Goal: Task Accomplishment & Management: Use online tool/utility

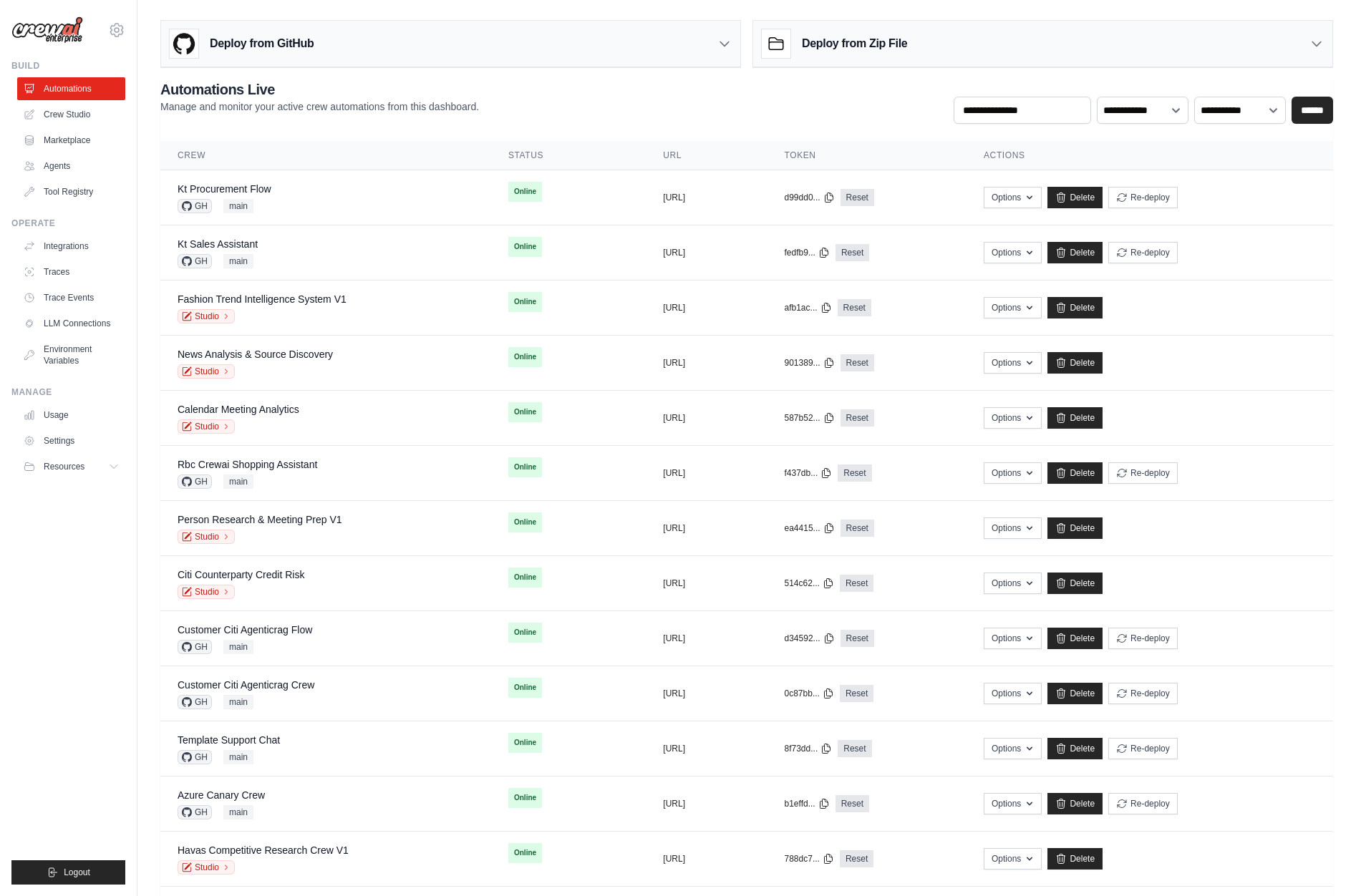
click at [748, 99] on div "**********" at bounding box center [746, 101] width 1173 height 44
click at [96, 532] on ul "Build Automations Crew Studio Marketplace Agents" at bounding box center [68, 472] width 114 height 825
click at [82, 297] on link "Trace Events" at bounding box center [72, 298] width 108 height 23
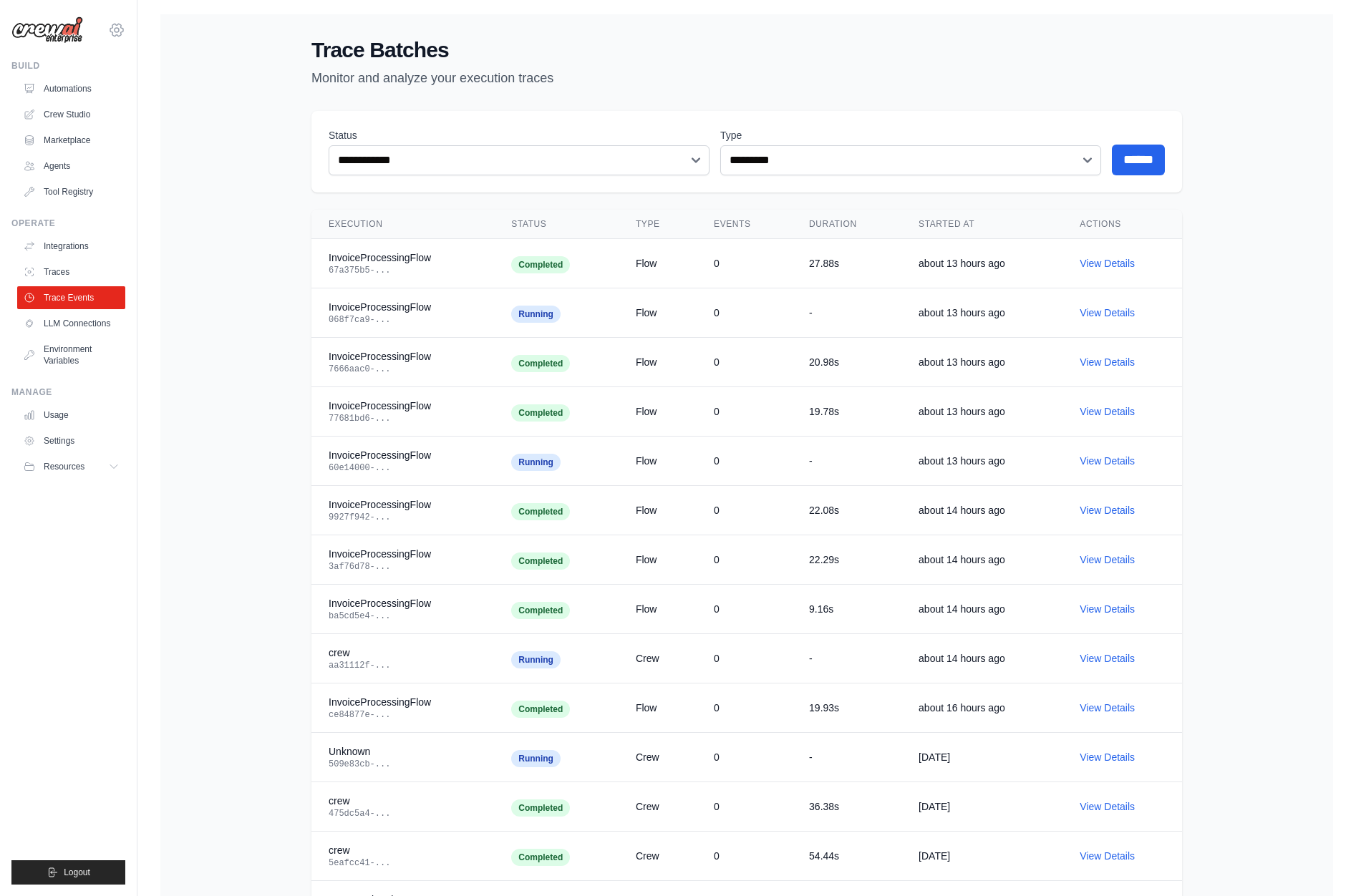
click at [110, 30] on icon at bounding box center [117, 30] width 13 height 12
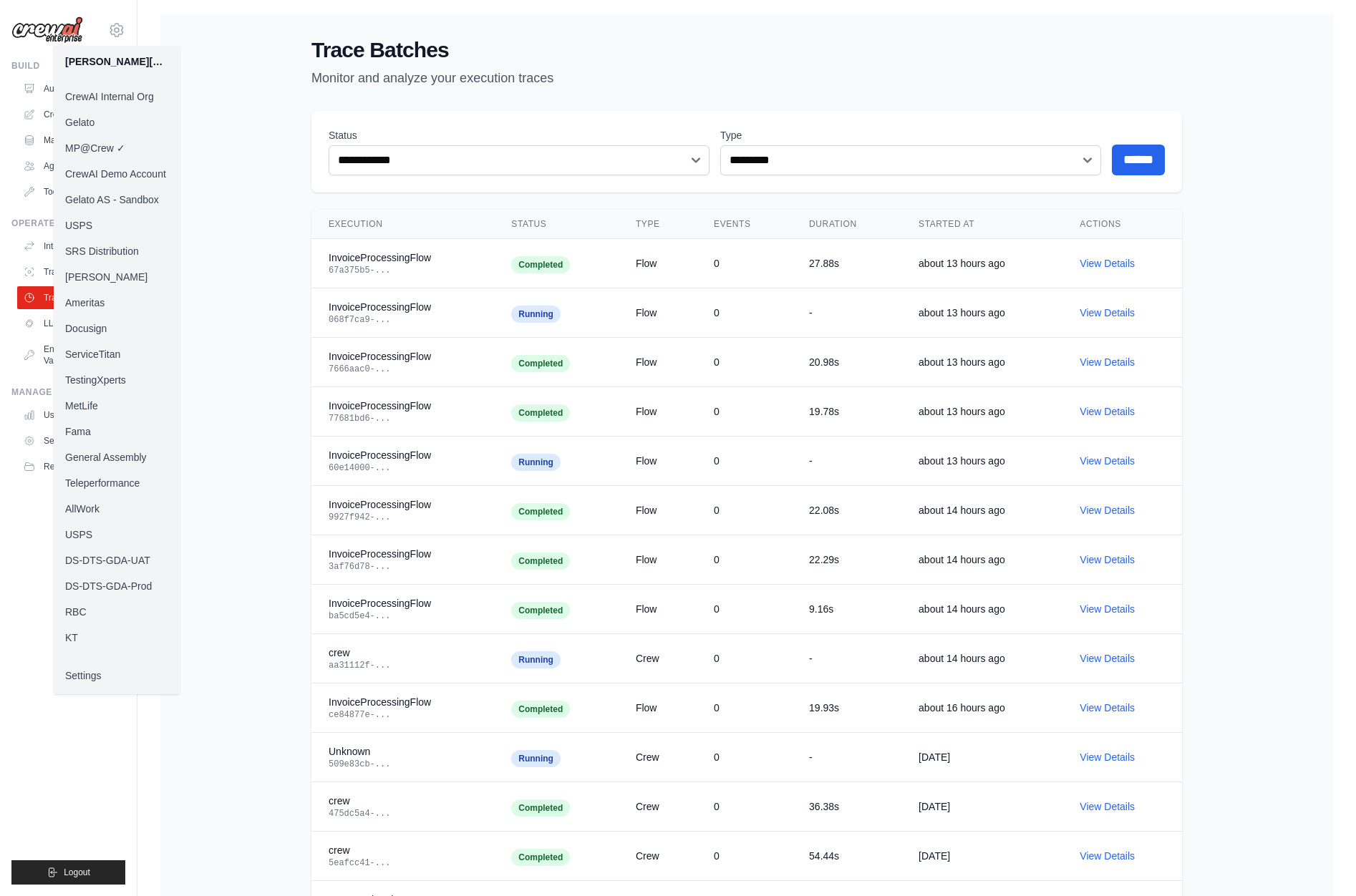
click at [104, 324] on link "Docusign" at bounding box center [117, 329] width 126 height 26
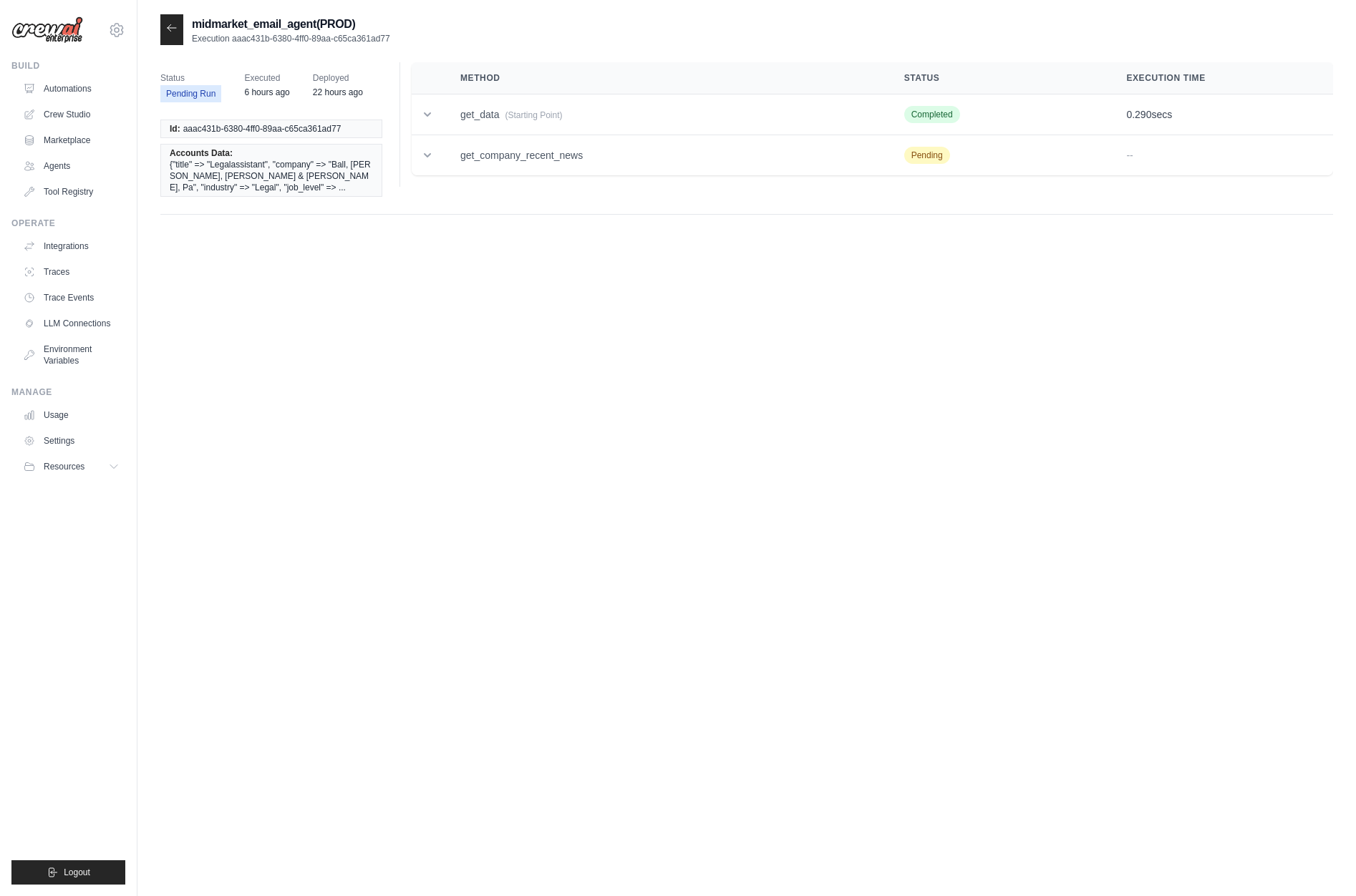
click at [463, 723] on div "midmarket_email_agent(PROD) Execution aaac431b-6380-4ff0-89aa-c65ca361ad77 Stat…" at bounding box center [746, 462] width 1173 height 896
click at [530, 707] on div "midmarket_email_agent(PROD) Execution 1e7ad447-b29c-4a41-a933-ce637924ca7e Stat…" at bounding box center [746, 462] width 1173 height 896
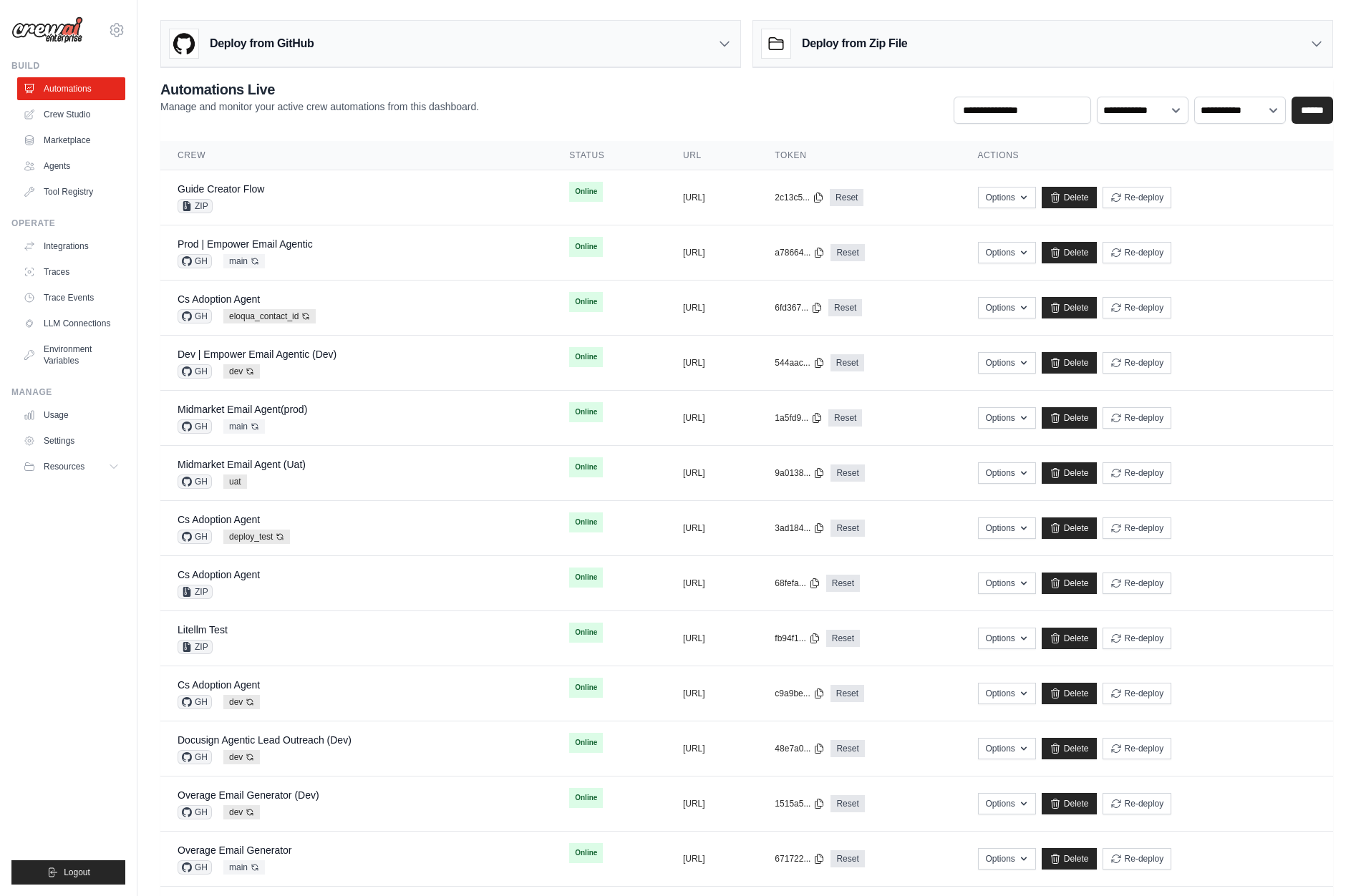
click at [128, 719] on div "mike@crewai.com CrewAI Internal Org Gelato MP@Crew CrewAI Demo Account Gelato A…" at bounding box center [69, 448] width 138 height 896
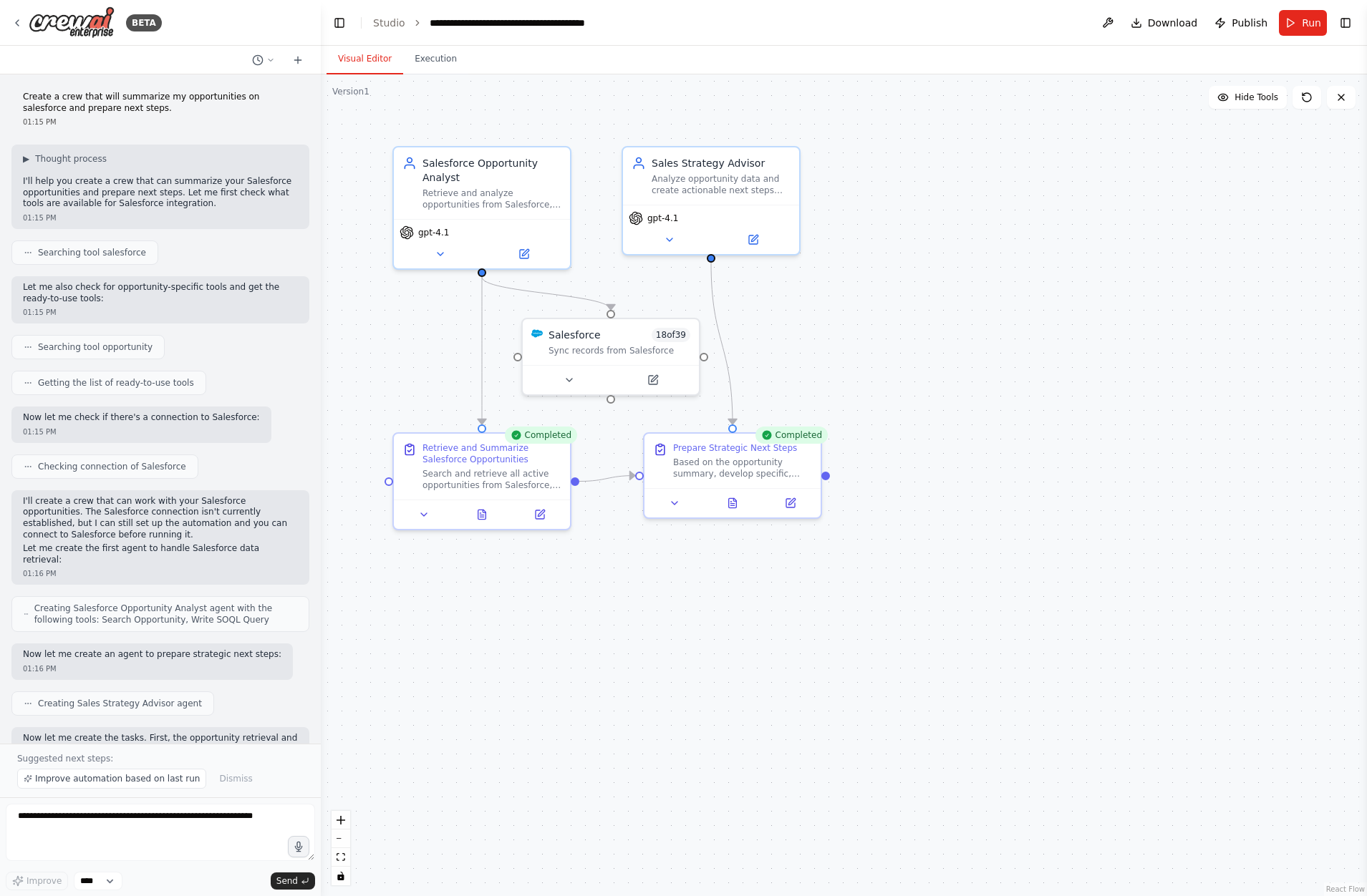
scroll to position [183, 0]
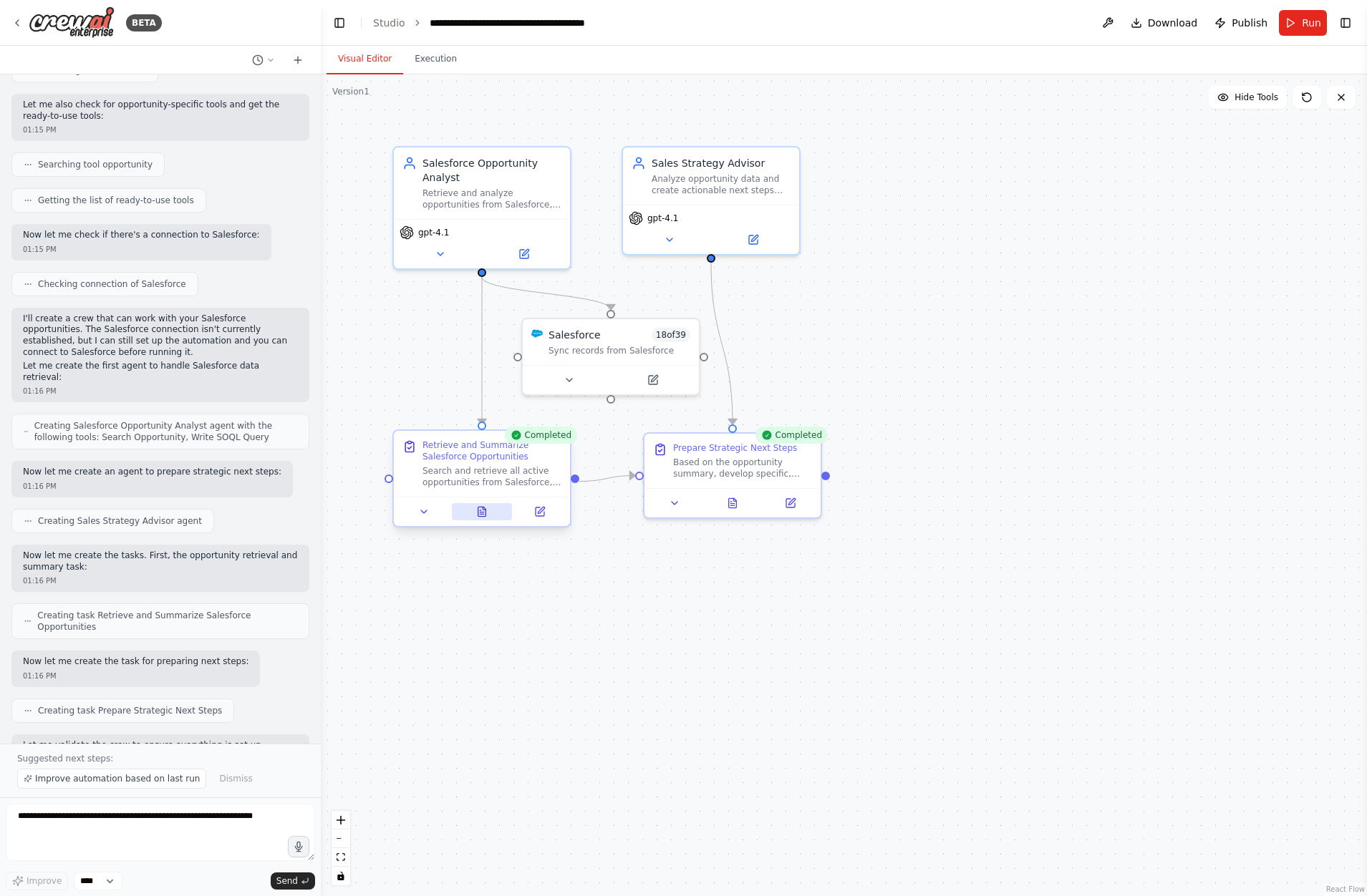
click at [486, 517] on icon at bounding box center [482, 512] width 12 height 12
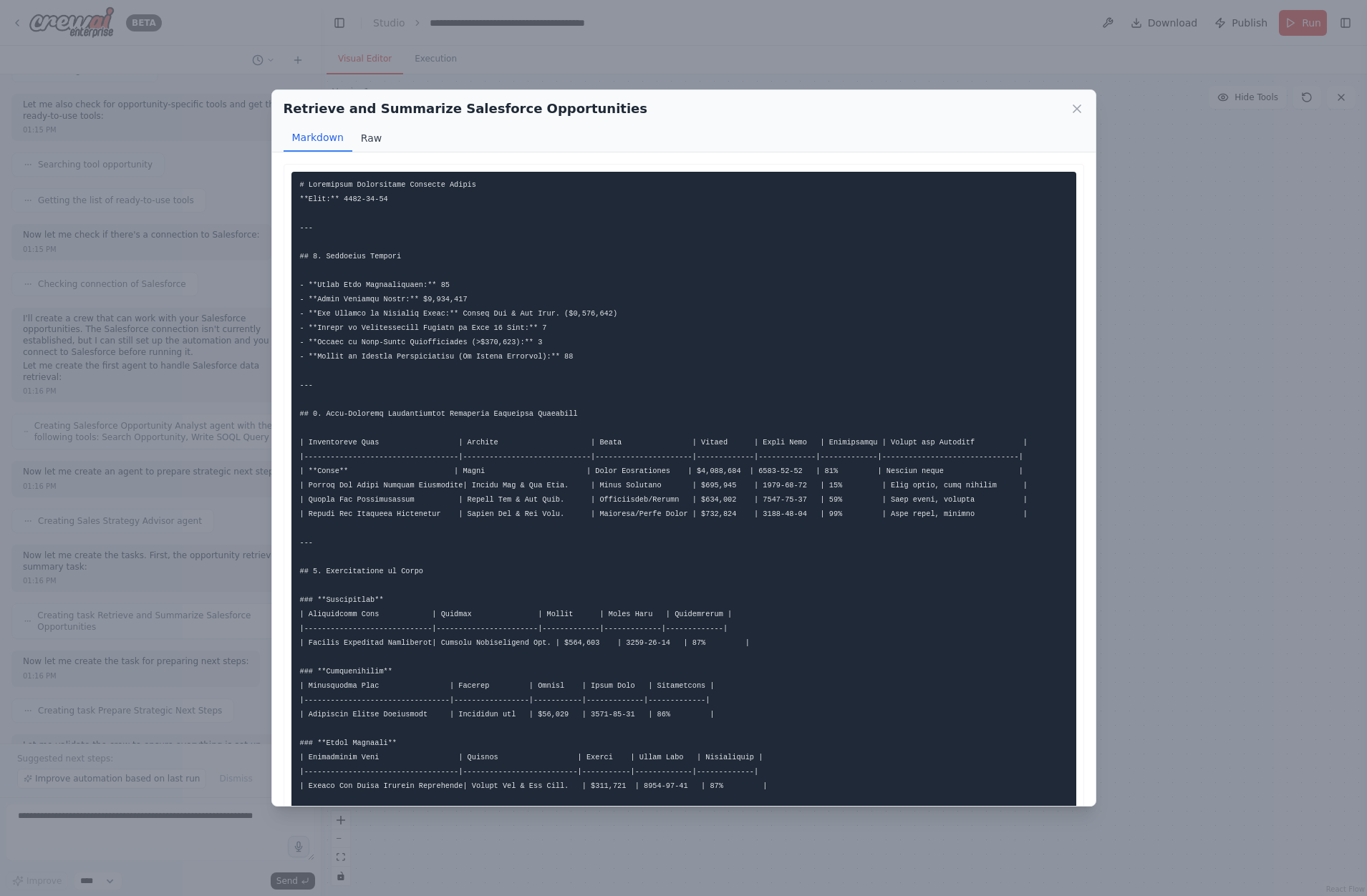
click at [369, 133] on button "Raw" at bounding box center [371, 138] width 38 height 28
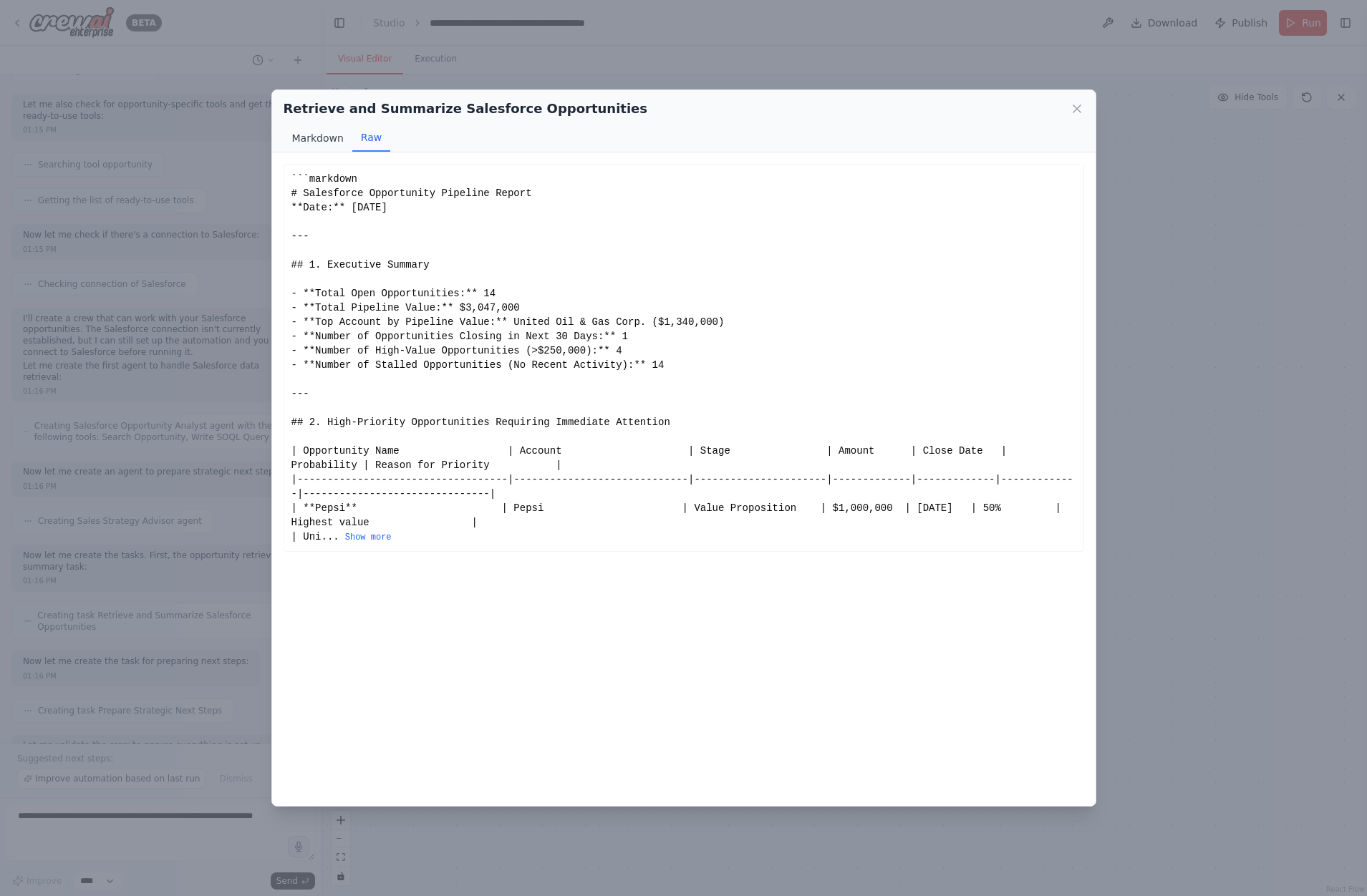
click at [321, 136] on button "Markdown" at bounding box center [317, 138] width 69 height 28
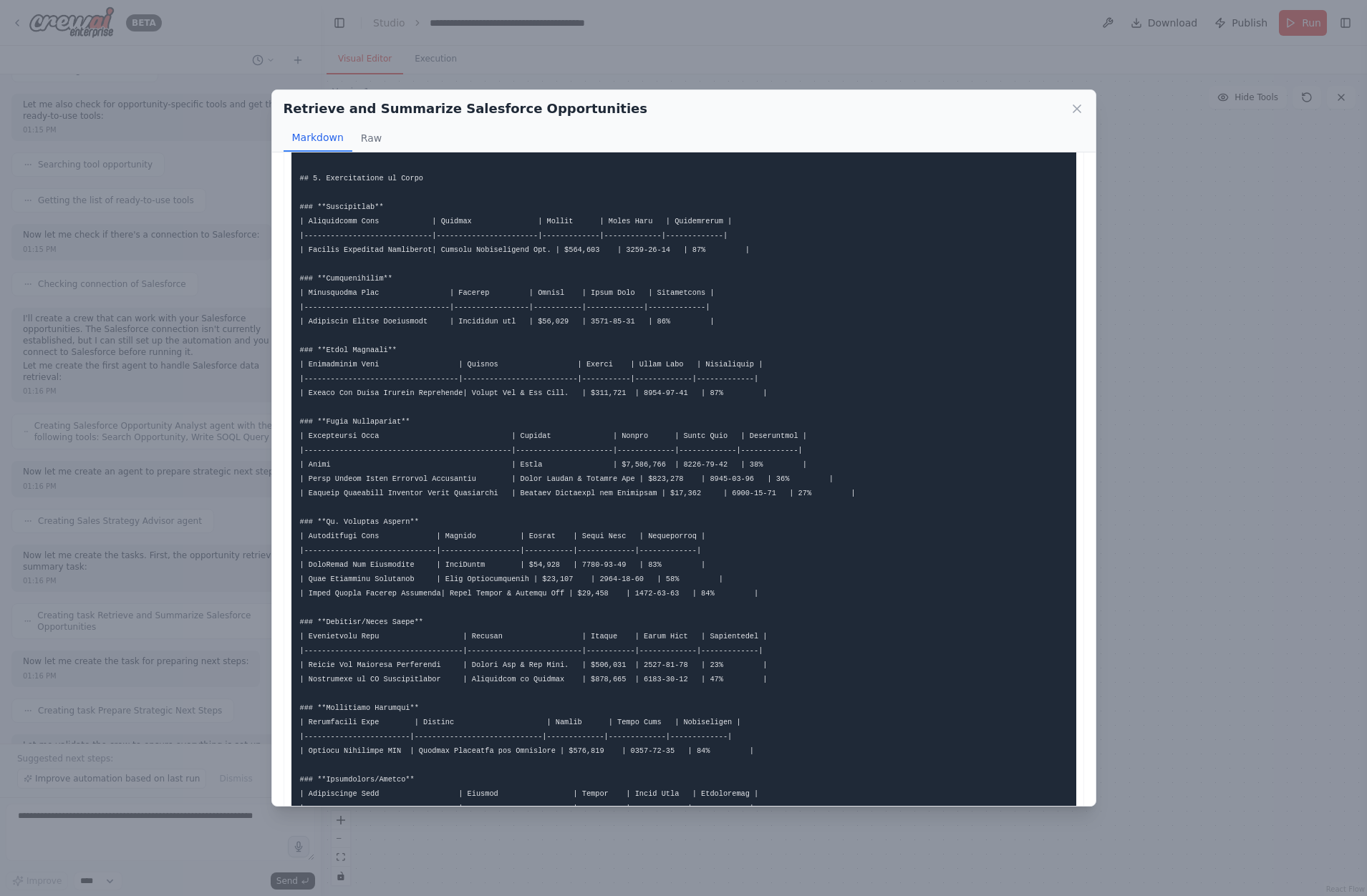
scroll to position [1065, 0]
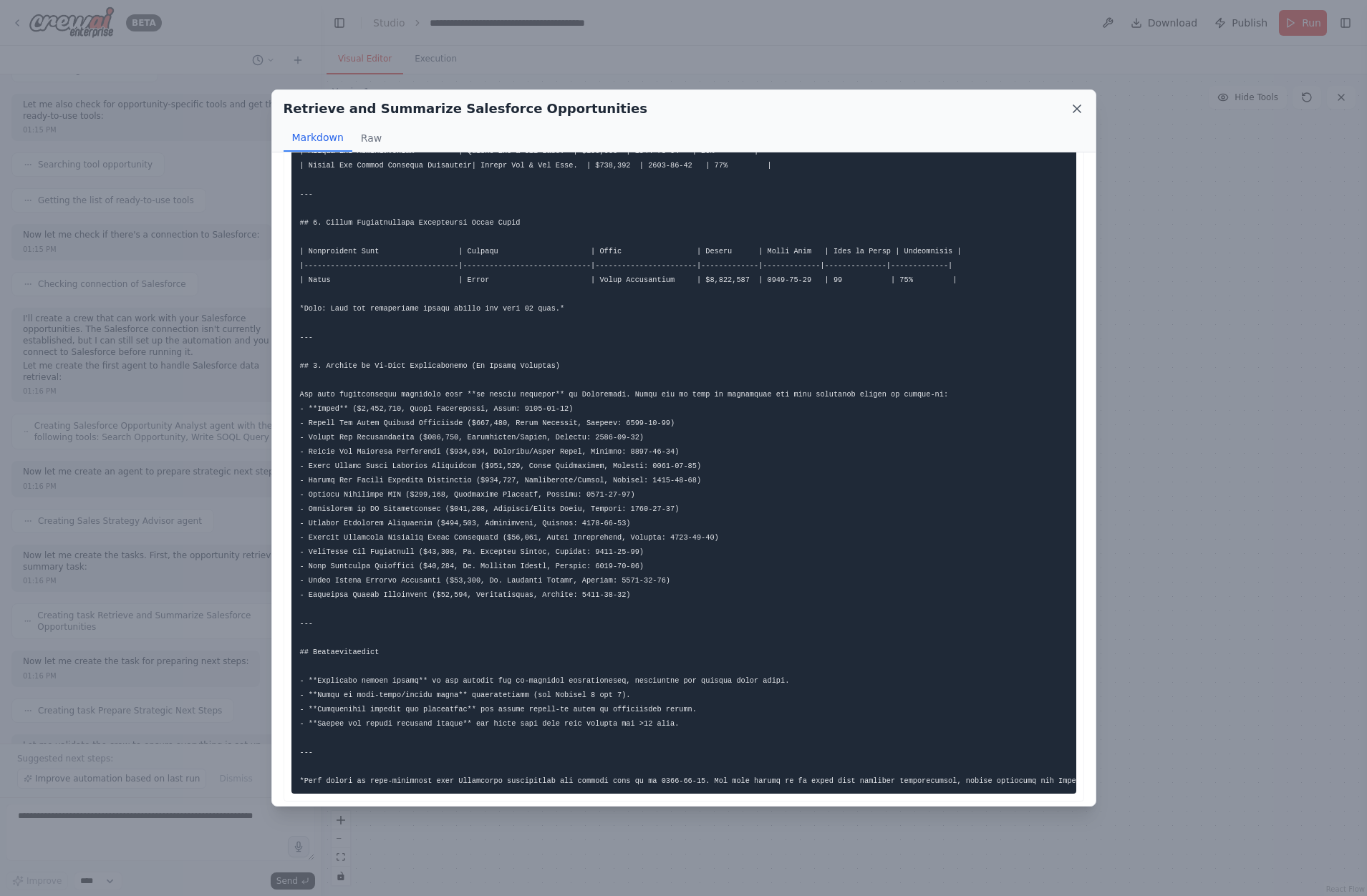
click at [1079, 111] on icon at bounding box center [1077, 109] width 14 height 14
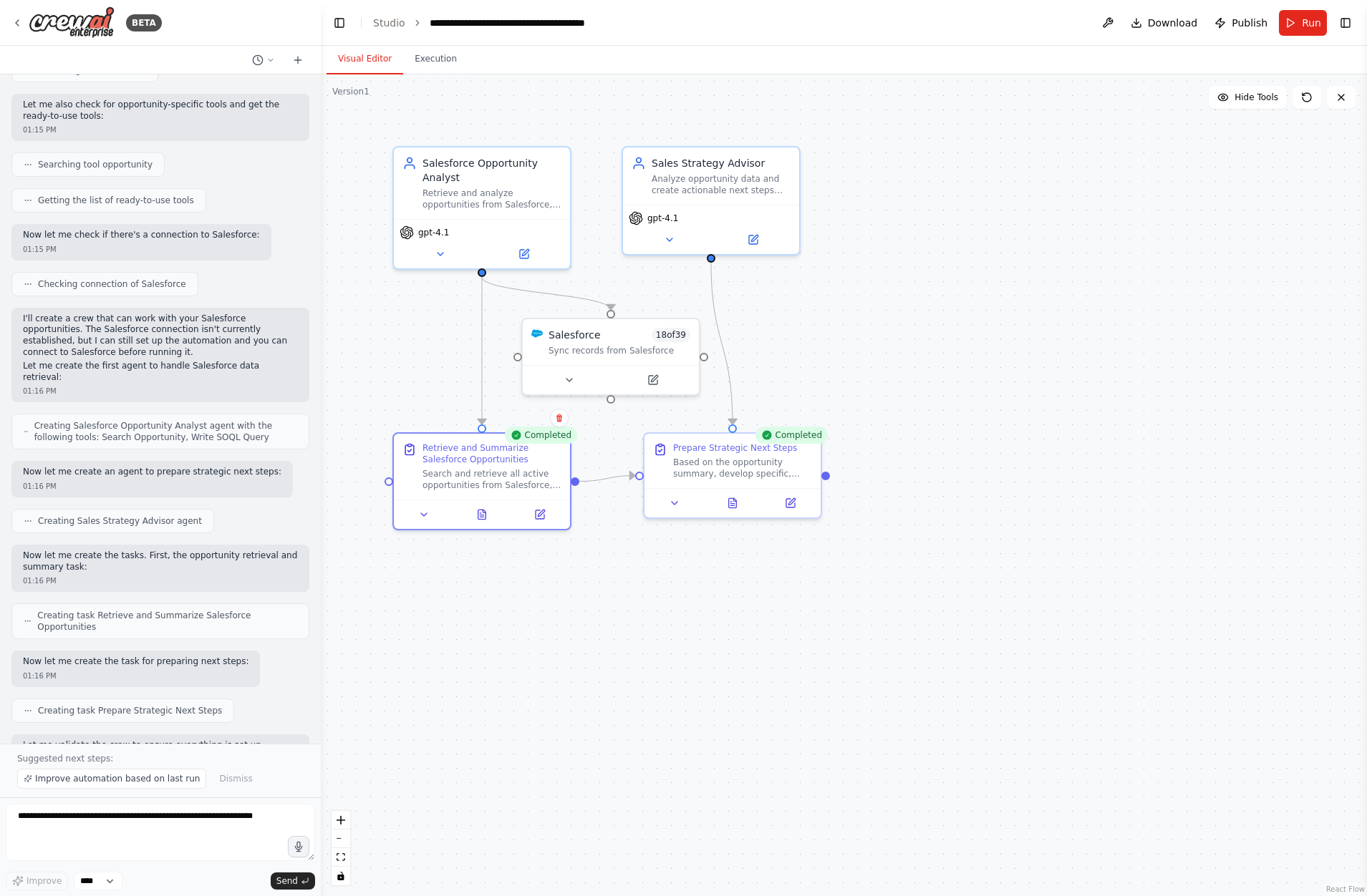
click at [1063, 362] on div ".deletable-edge-delete-btn { width: 20px; height: 20px; border: 0px solid #ffff…" at bounding box center [844, 485] width 1046 height 822
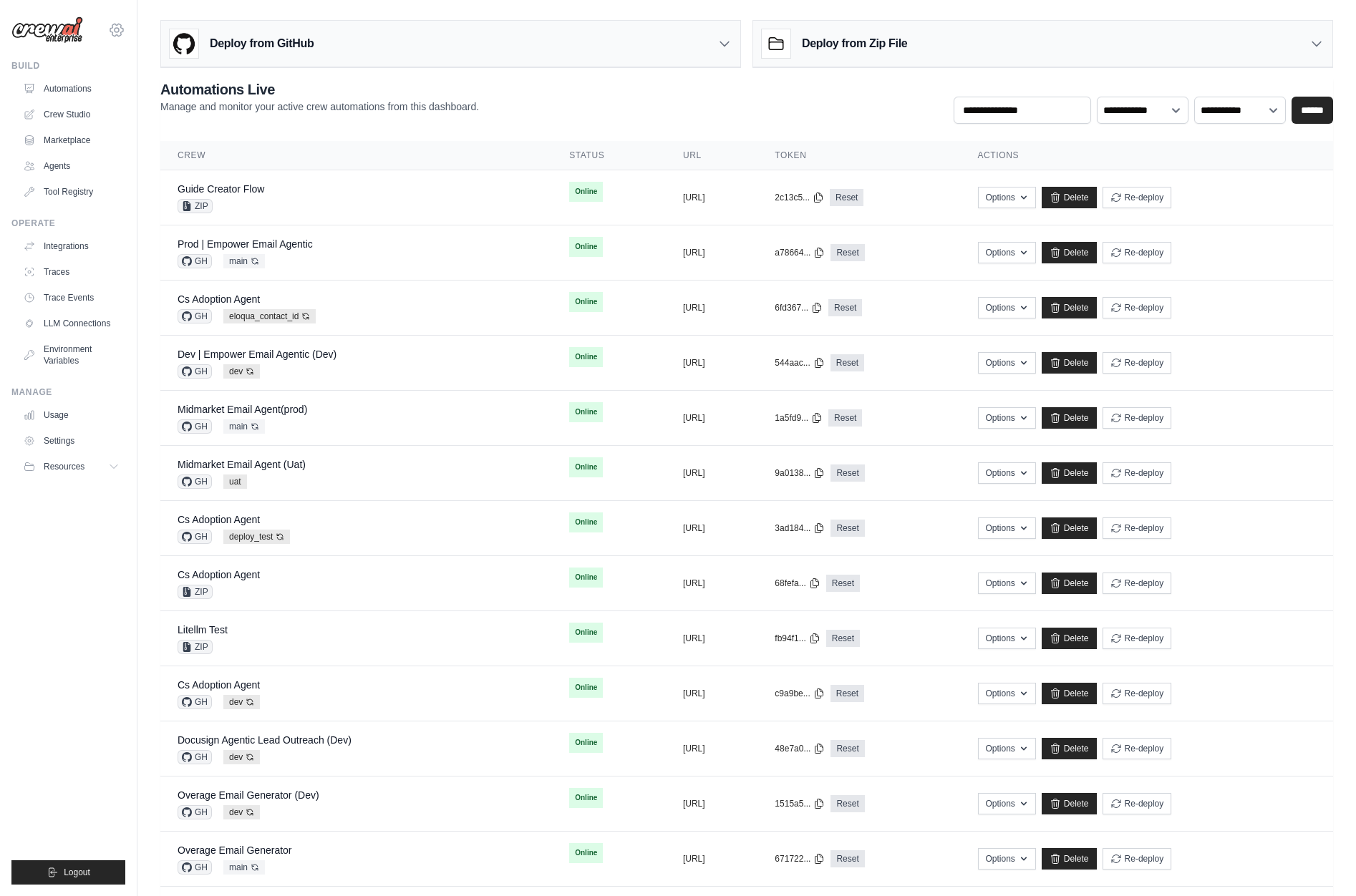
click at [116, 35] on icon at bounding box center [117, 30] width 17 height 17
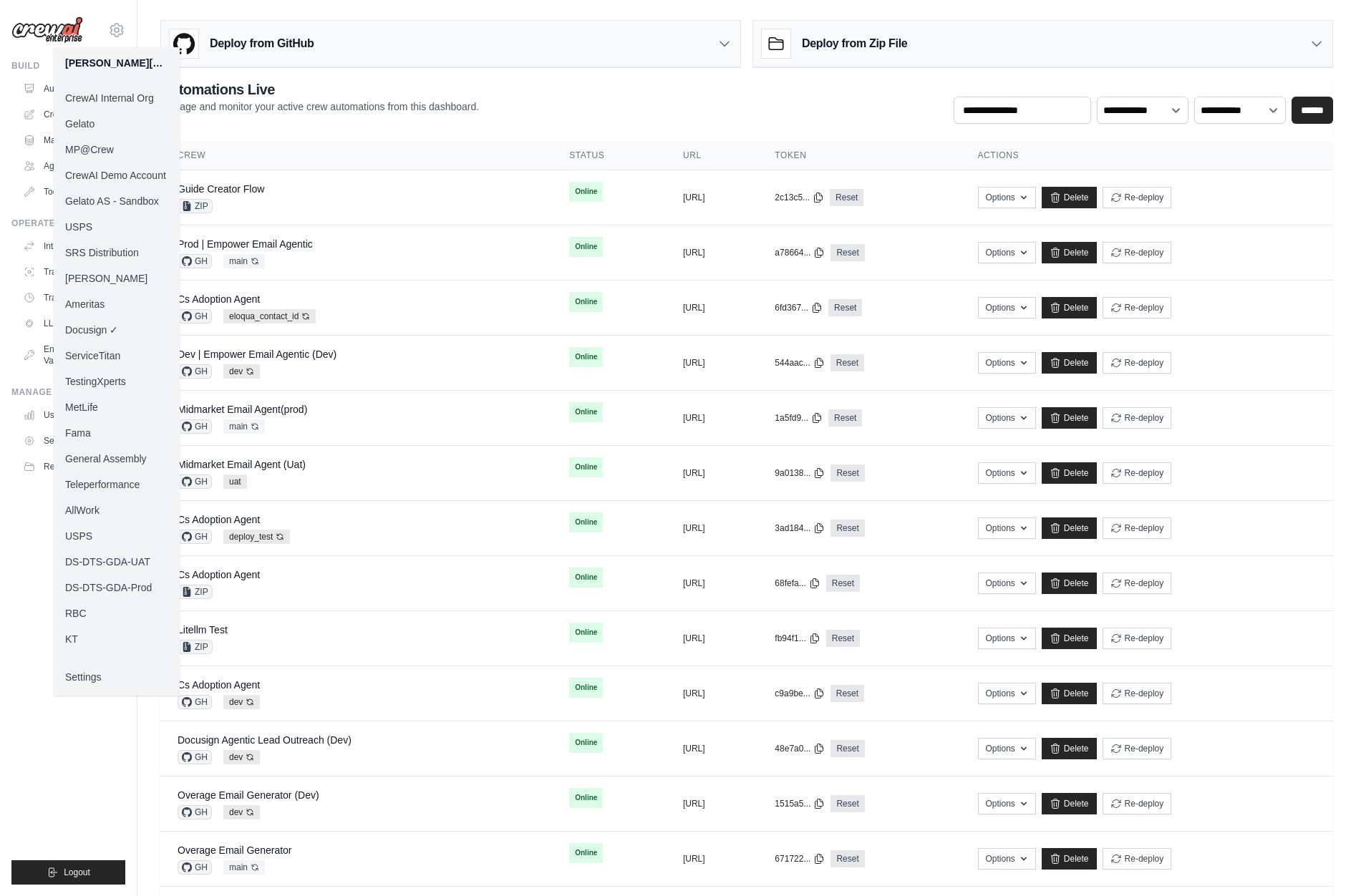
click at [120, 149] on link "MP@Crew" at bounding box center [117, 150] width 126 height 26
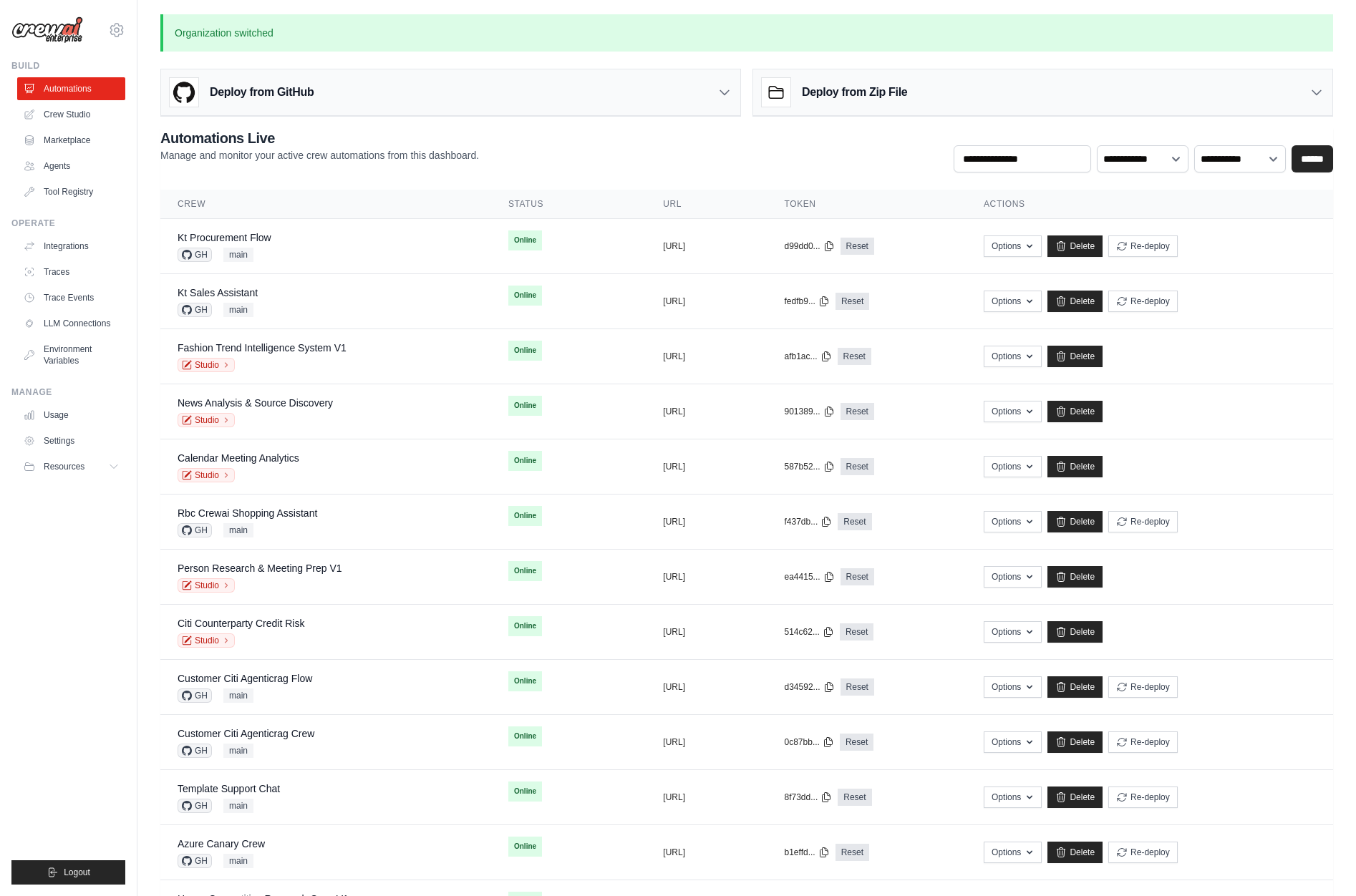
click at [75, 803] on ul "Build Automations Crew Studio Marketplace Agents" at bounding box center [68, 472] width 114 height 825
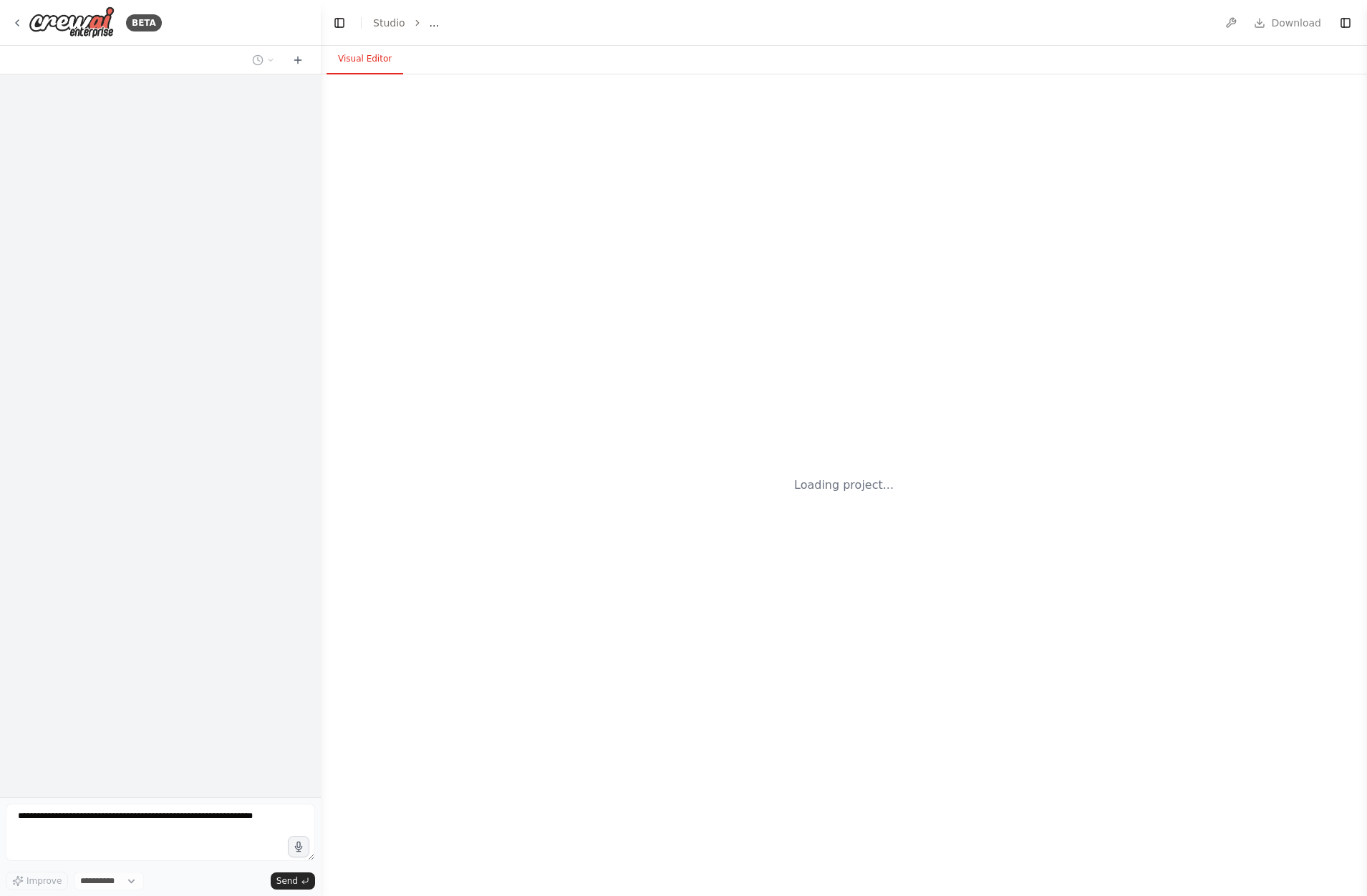
select select "****"
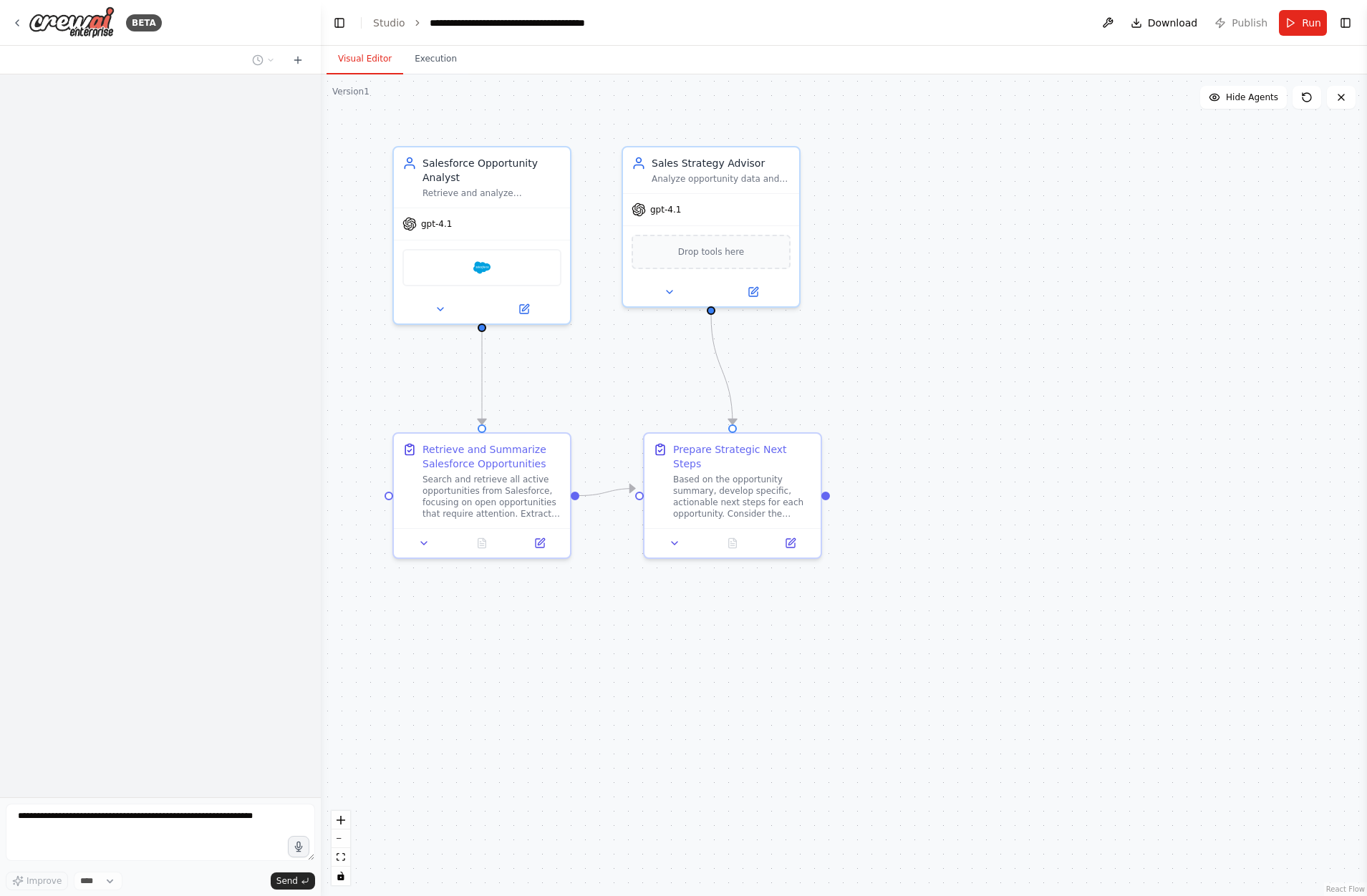
scroll to position [674, 0]
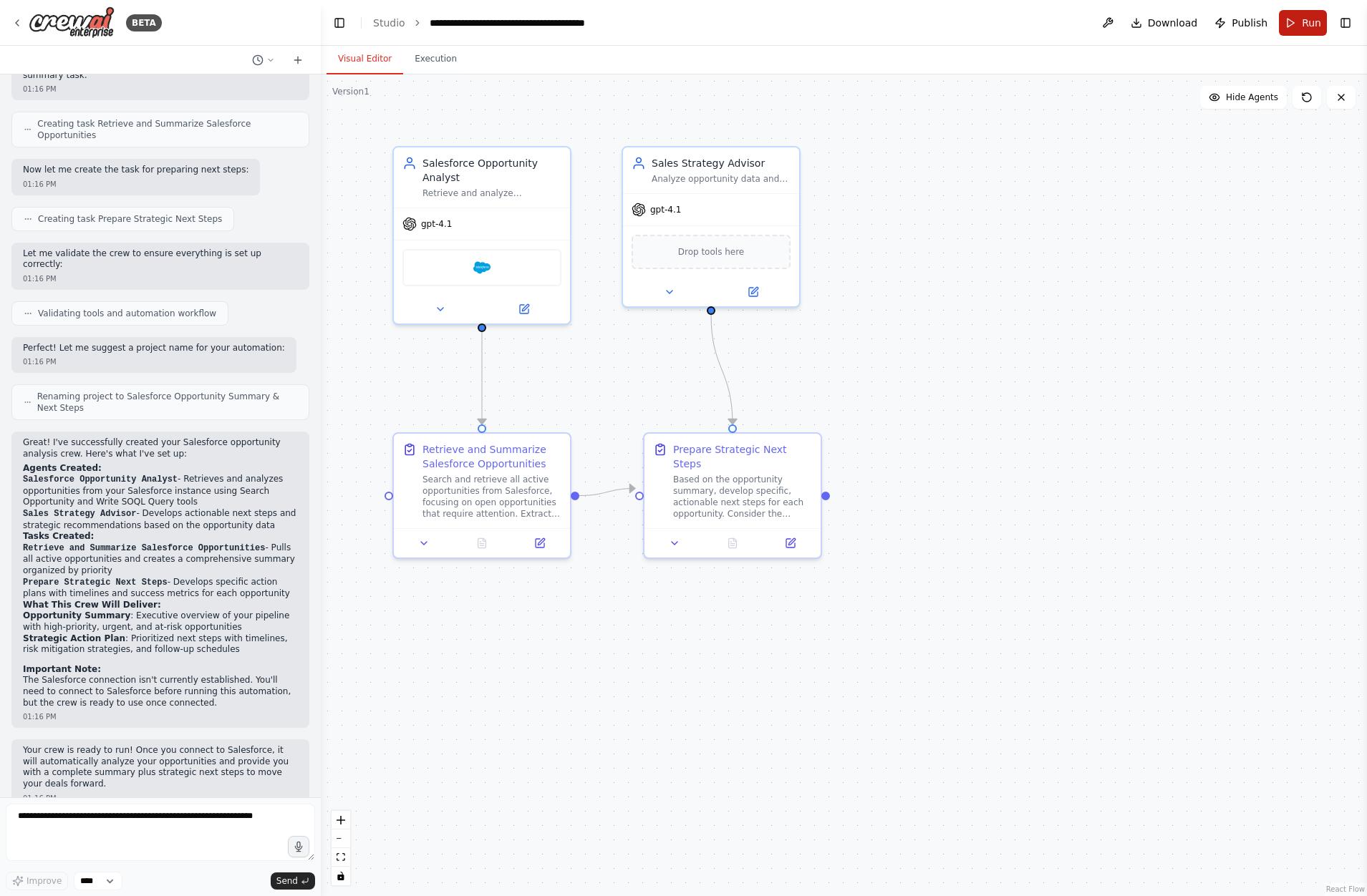
click at [1293, 20] on button "Run" at bounding box center [1303, 23] width 48 height 26
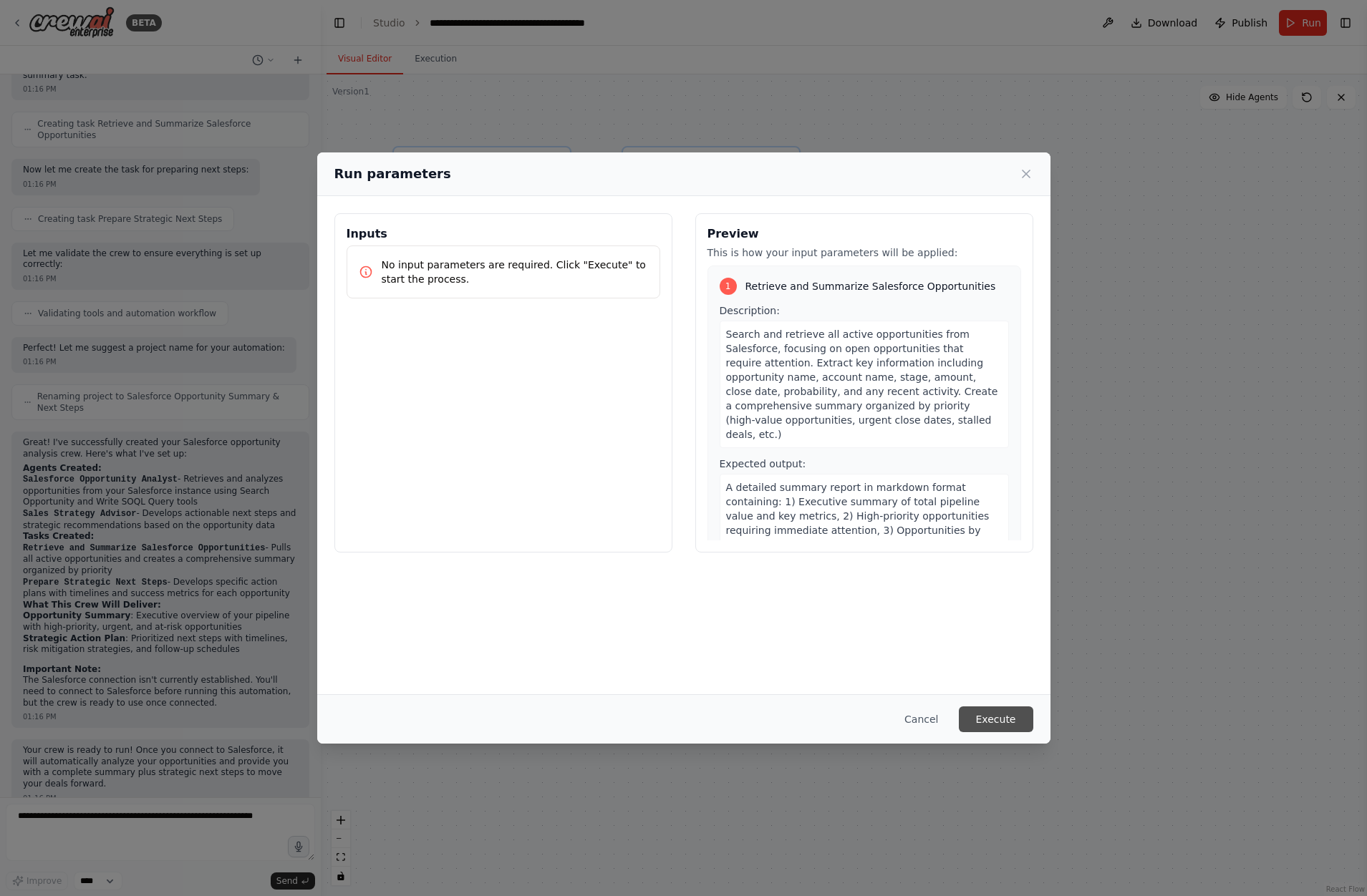
click at [992, 723] on button "Execute" at bounding box center [995, 719] width 75 height 26
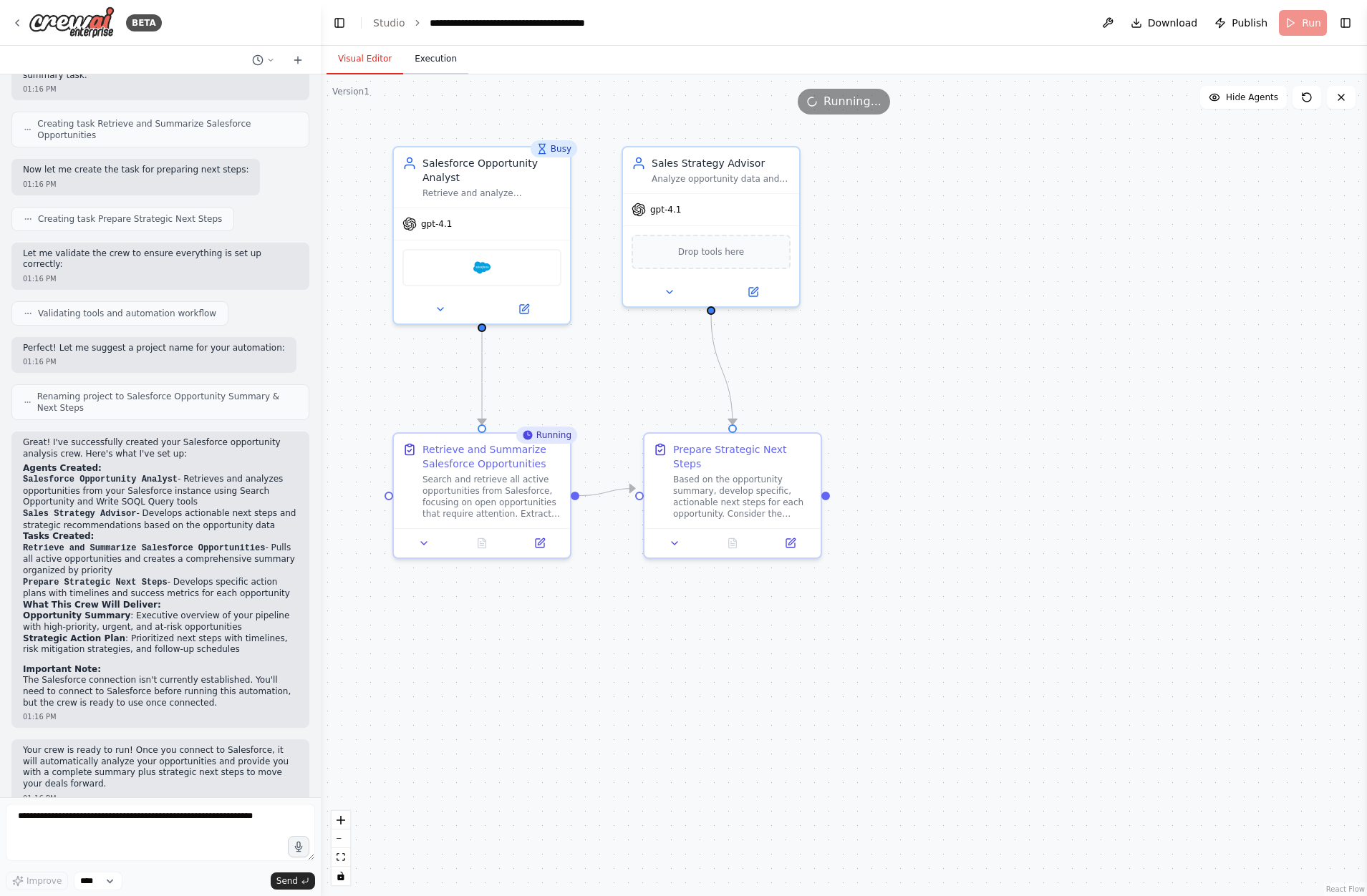
click at [437, 64] on button "Execution" at bounding box center [435, 59] width 65 height 30
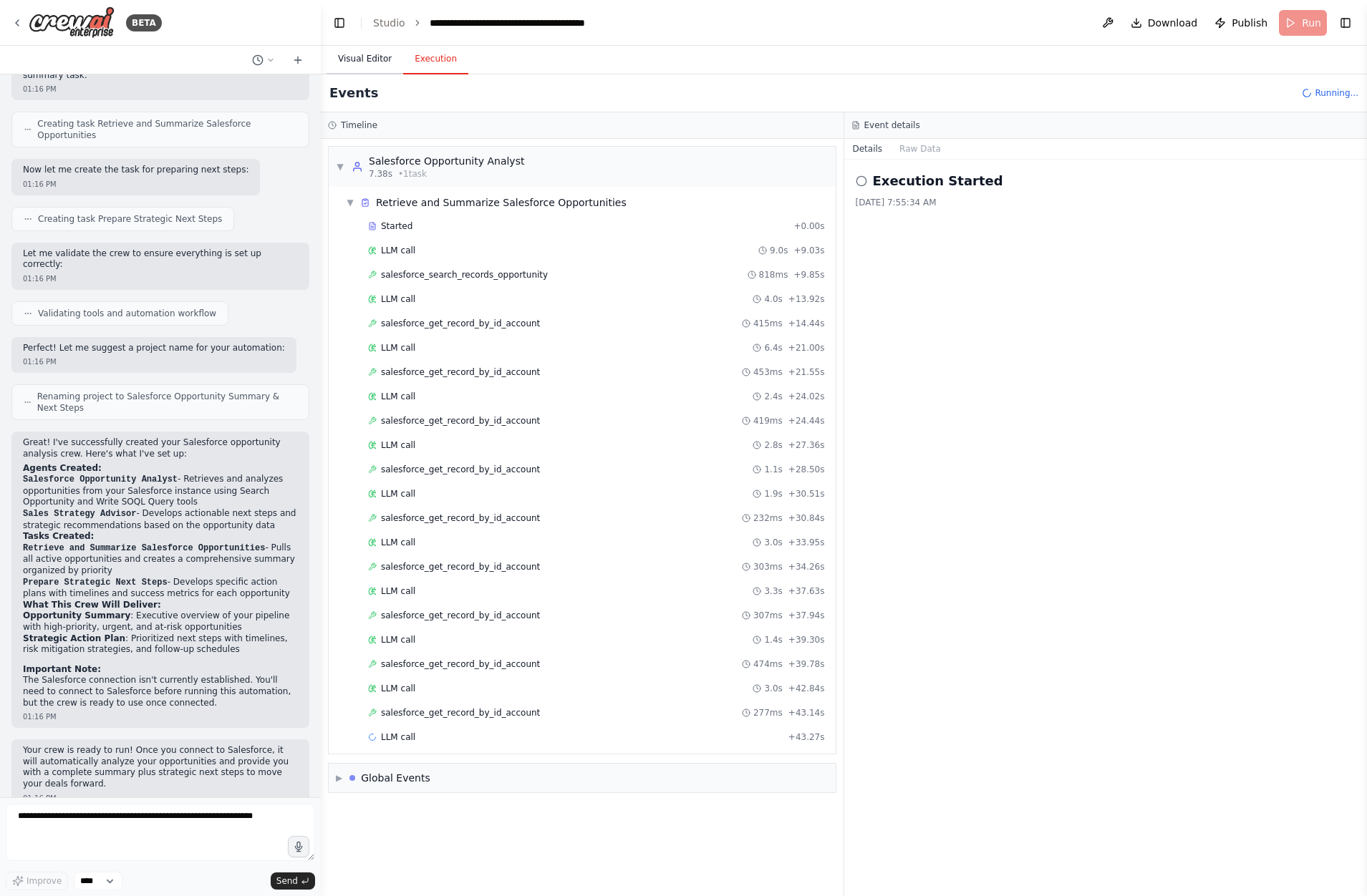
click at [369, 66] on button "Visual Editor" at bounding box center [365, 59] width 77 height 30
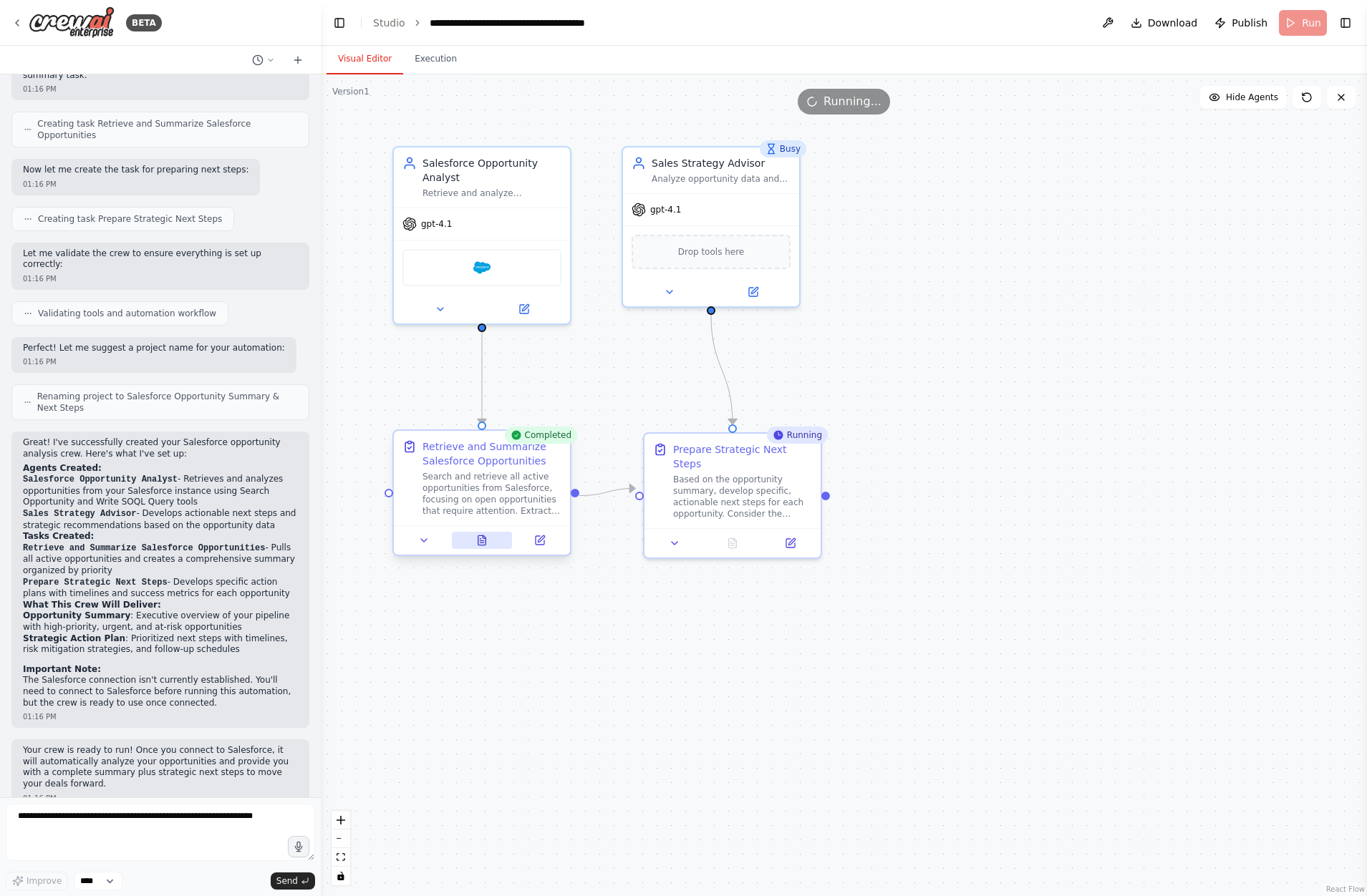
click at [493, 545] on button at bounding box center [482, 540] width 61 height 17
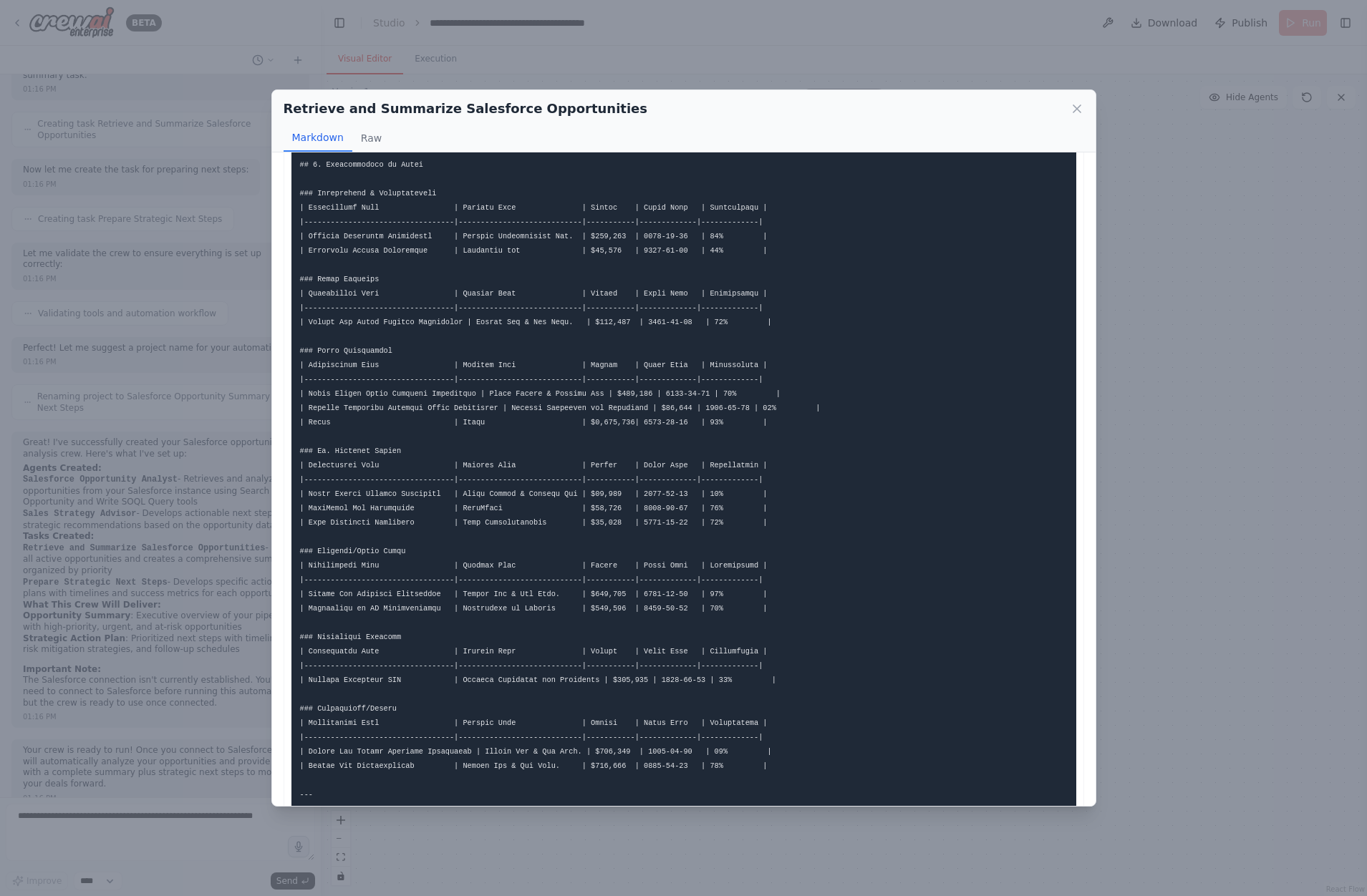
scroll to position [0, 0]
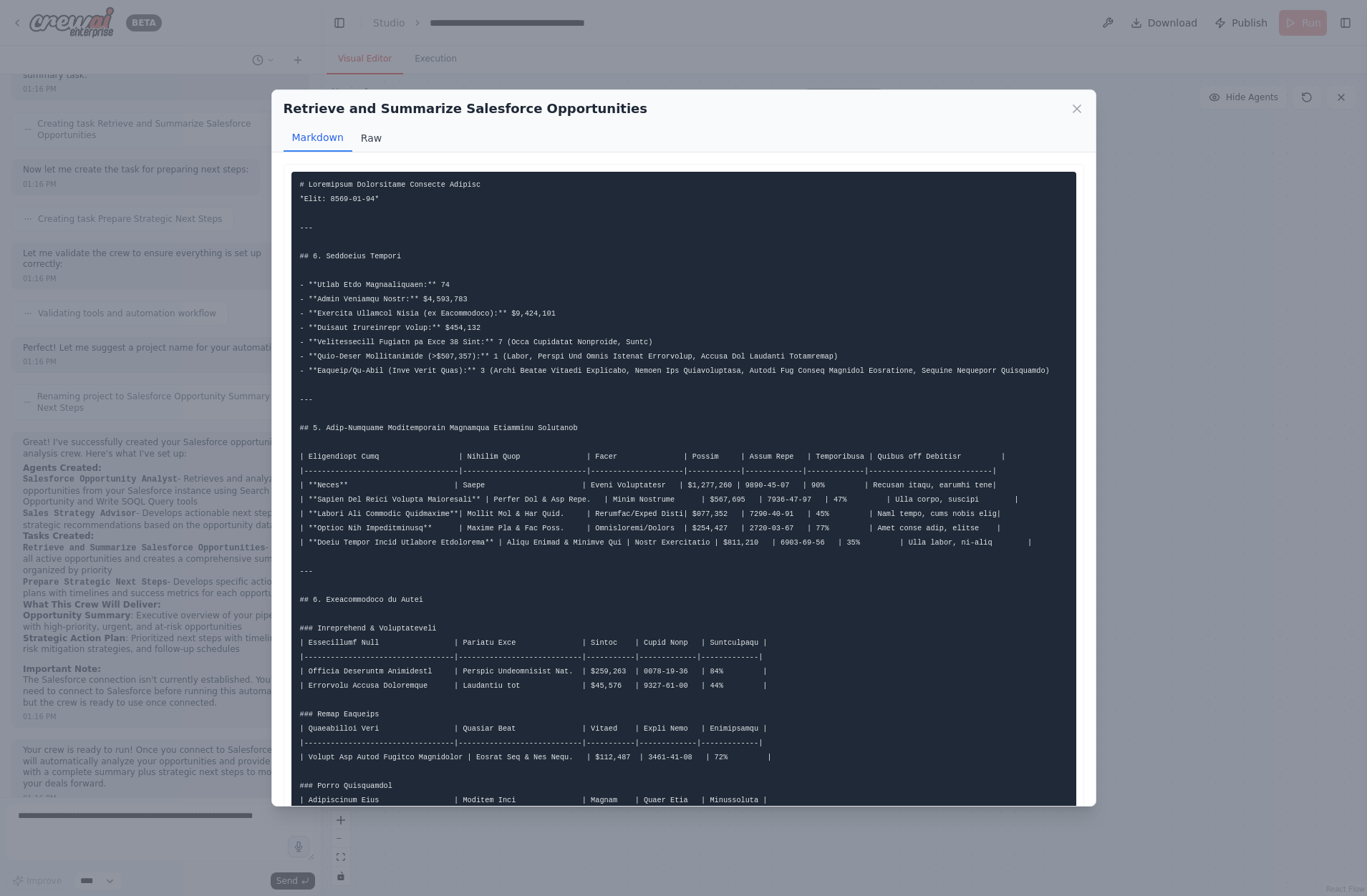
click at [373, 135] on button "Raw" at bounding box center [371, 138] width 38 height 28
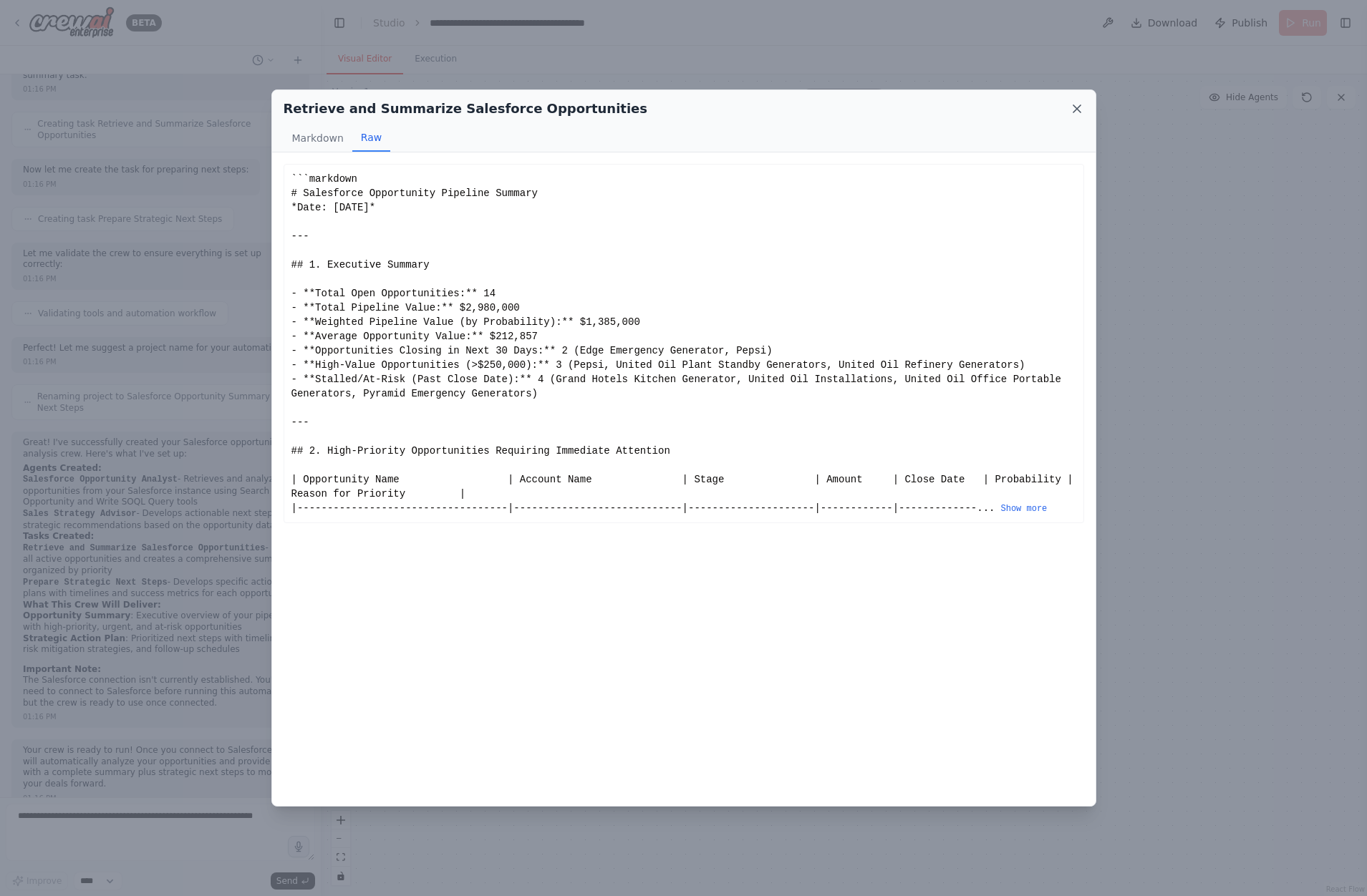
click at [1077, 101] on icon at bounding box center [1077, 109] width 14 height 14
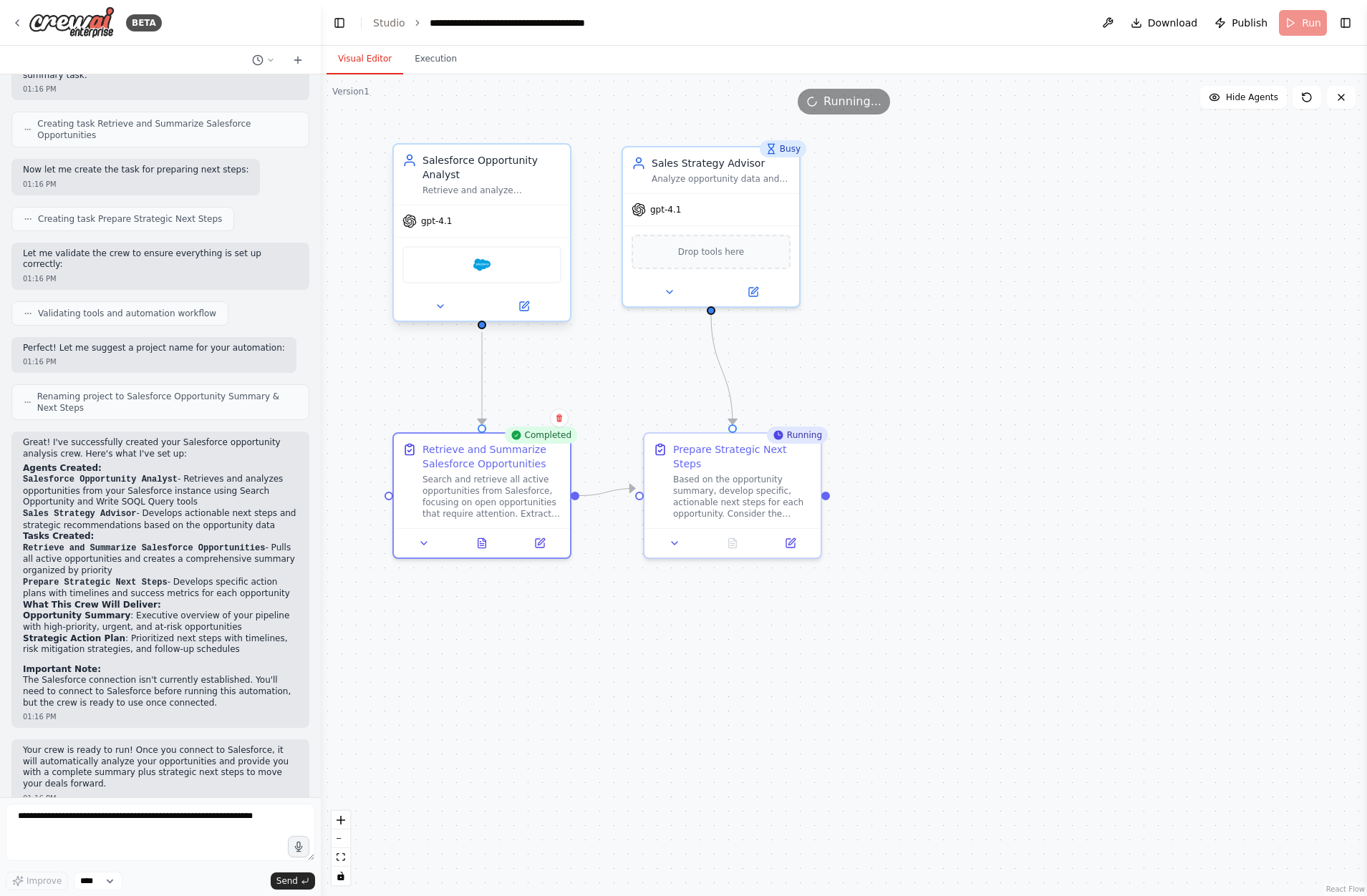
click at [486, 187] on div "Retrieve and analyze opportunities from Salesforce, extracting key information …" at bounding box center [492, 190] width 139 height 12
click at [519, 492] on div "Search and retrieve all active opportunities from Salesforce, focusing on open …" at bounding box center [492, 493] width 139 height 46
click at [541, 543] on icon at bounding box center [540, 540] width 9 height 9
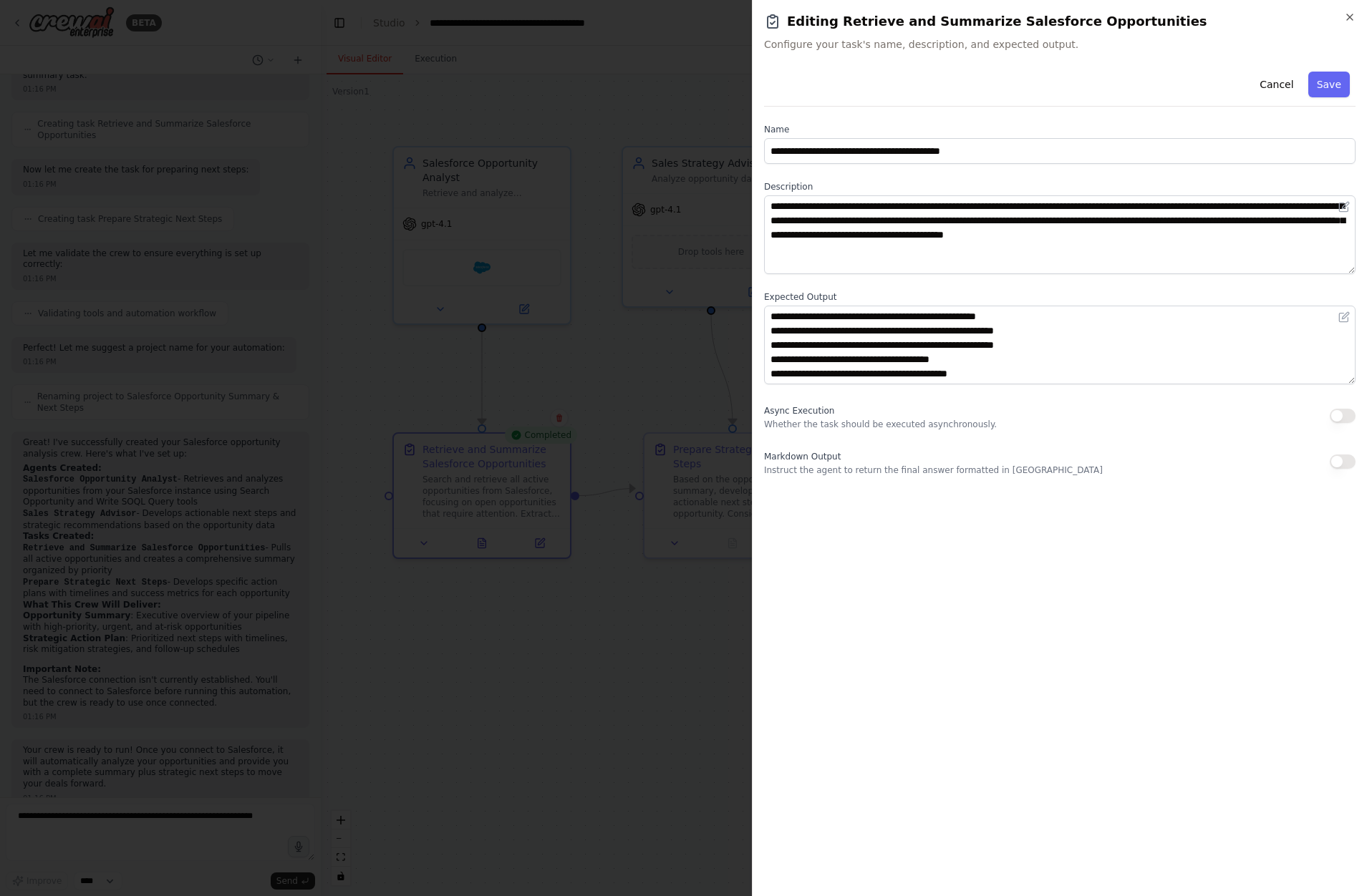
scroll to position [14, 0]
click at [1339, 464] on button "button" at bounding box center [1342, 462] width 26 height 14
click at [1320, 83] on button "Save" at bounding box center [1329, 85] width 41 height 26
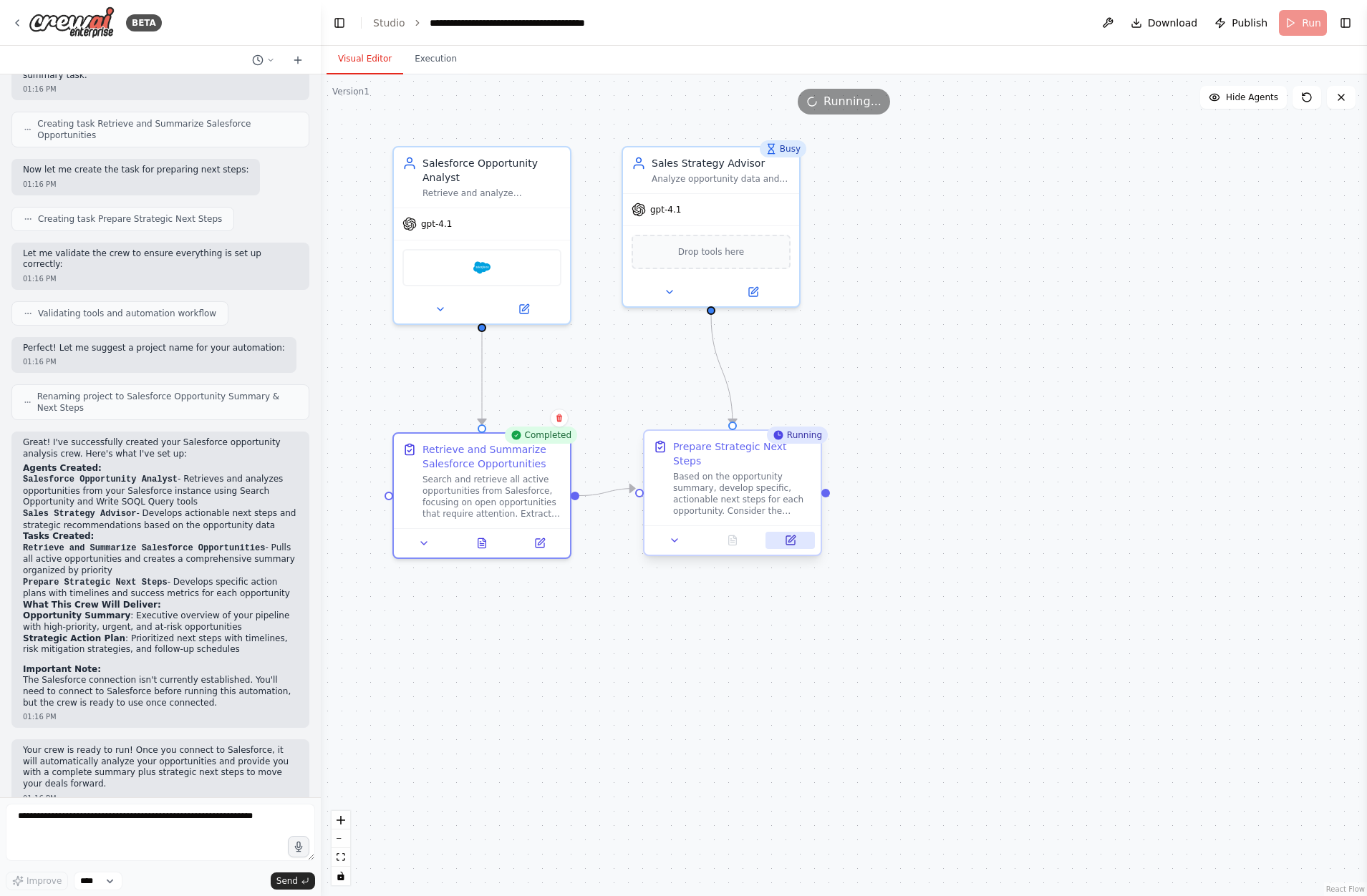
click at [791, 536] on icon at bounding box center [790, 540] width 9 height 9
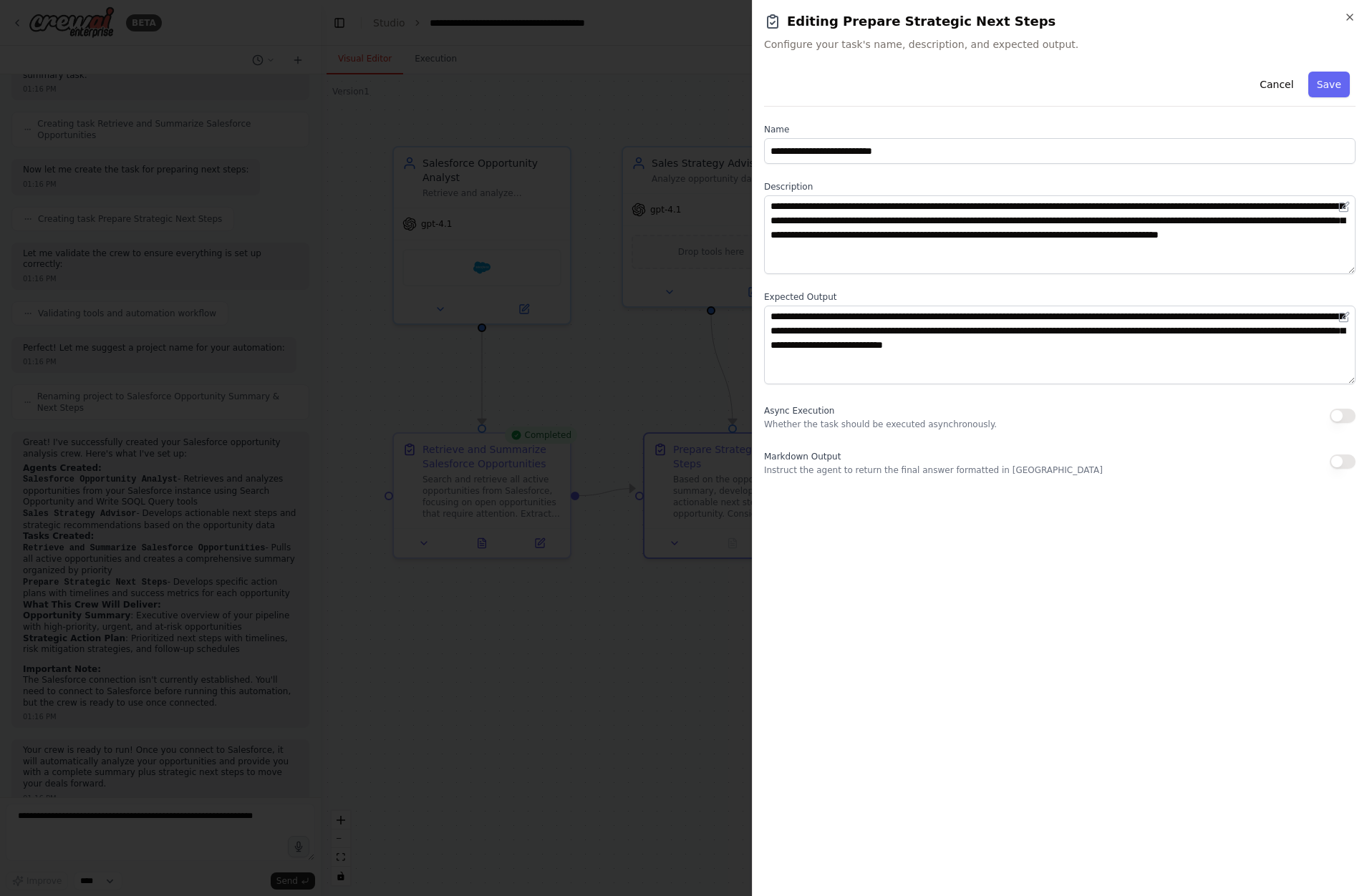
click at [1349, 459] on button "button" at bounding box center [1342, 462] width 26 height 14
click at [1334, 80] on button "Save" at bounding box center [1329, 85] width 41 height 26
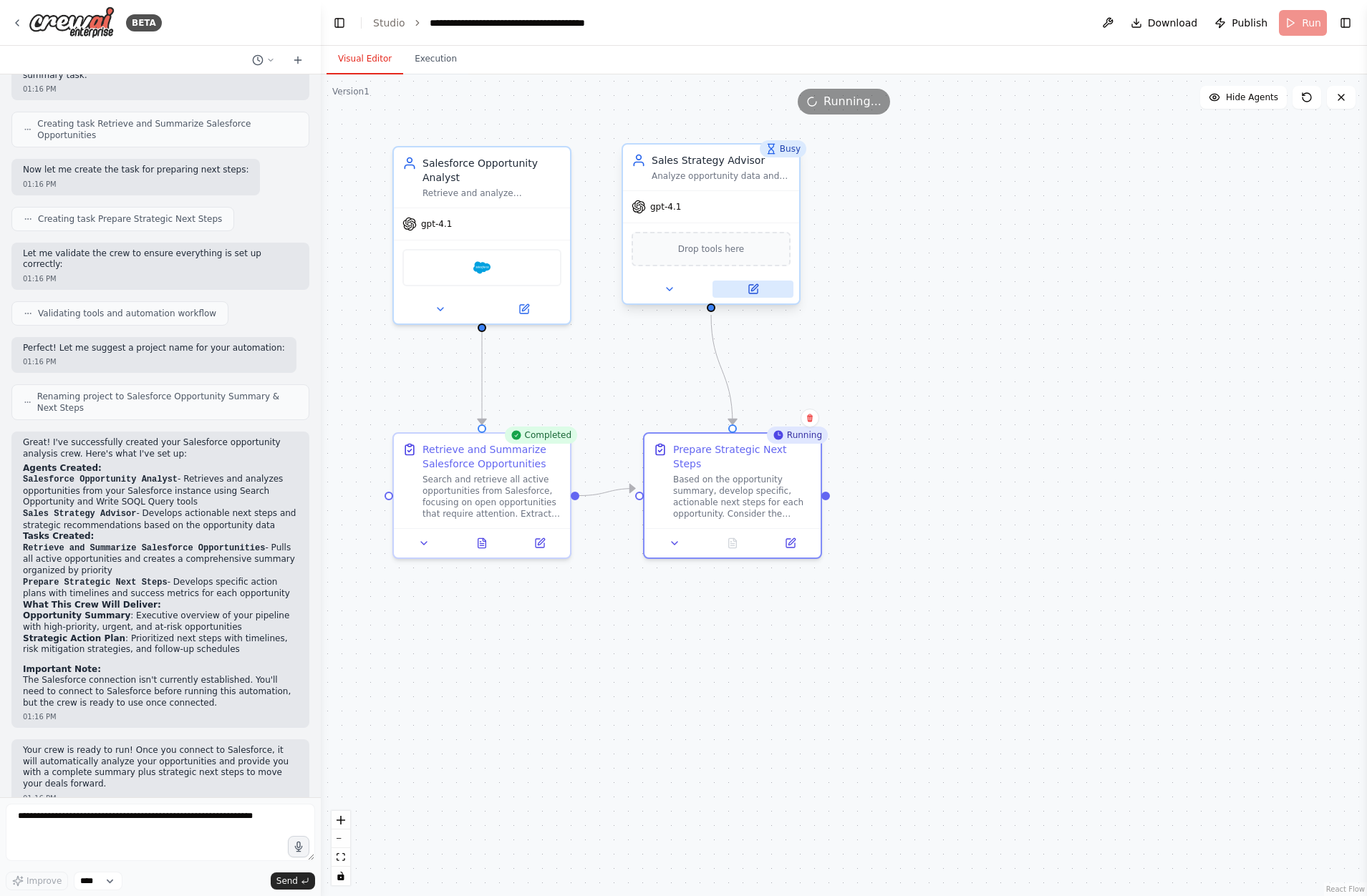
click at [772, 287] on button at bounding box center [753, 289] width 81 height 17
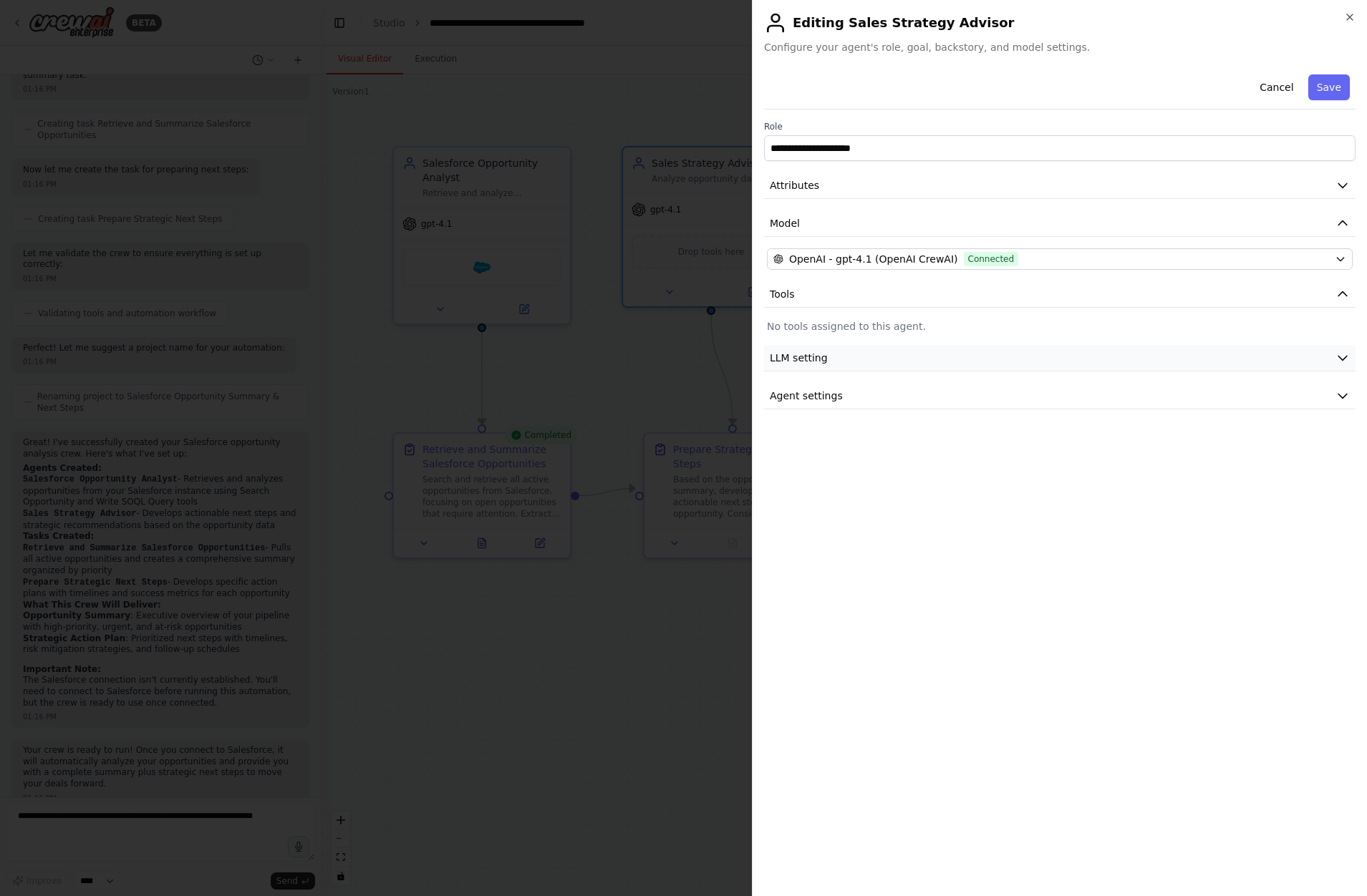
click at [1309, 364] on button "LLM setting" at bounding box center [1060, 358] width 591 height 27
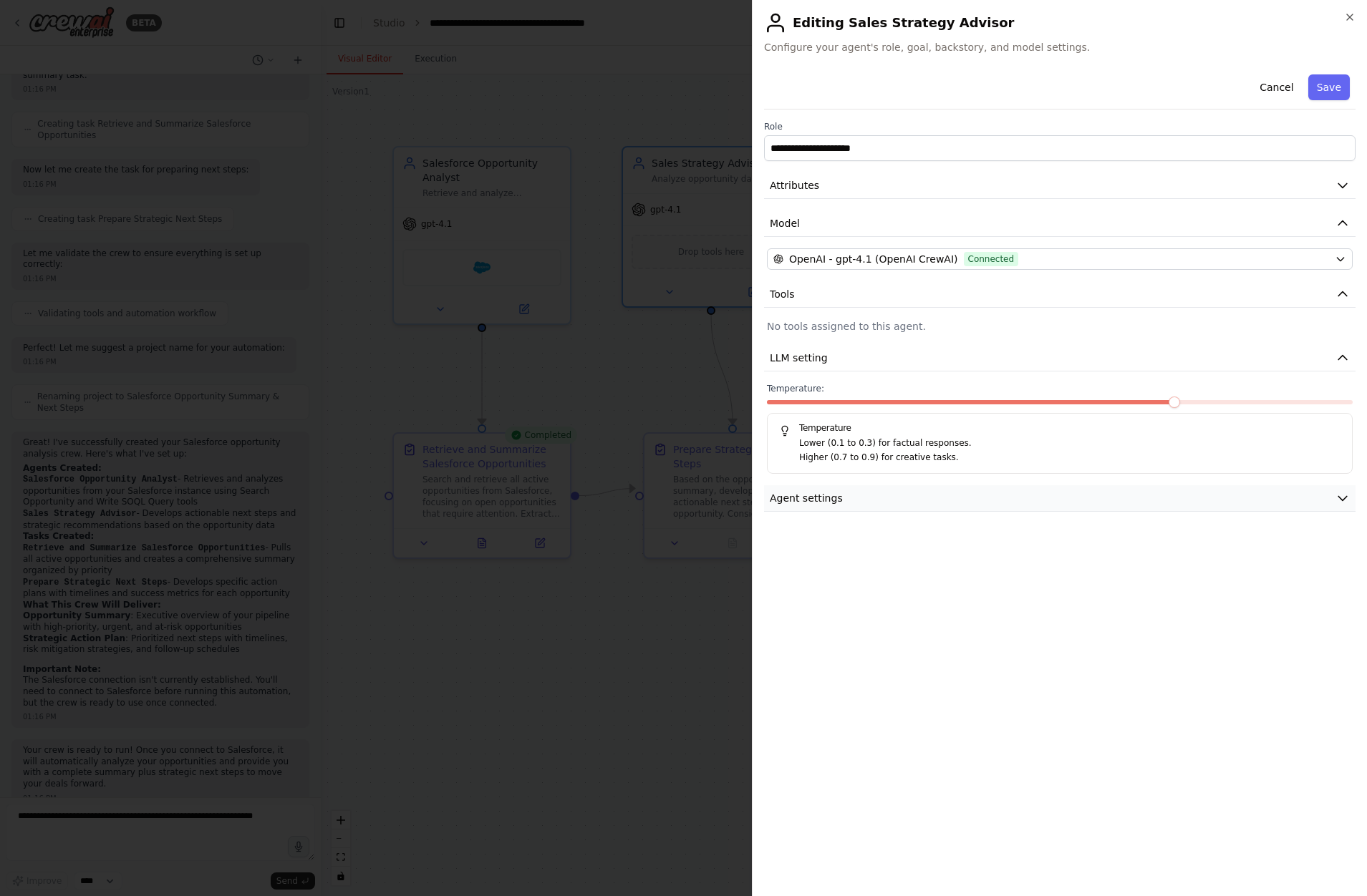
click at [1302, 493] on button "Agent settings" at bounding box center [1060, 498] width 591 height 27
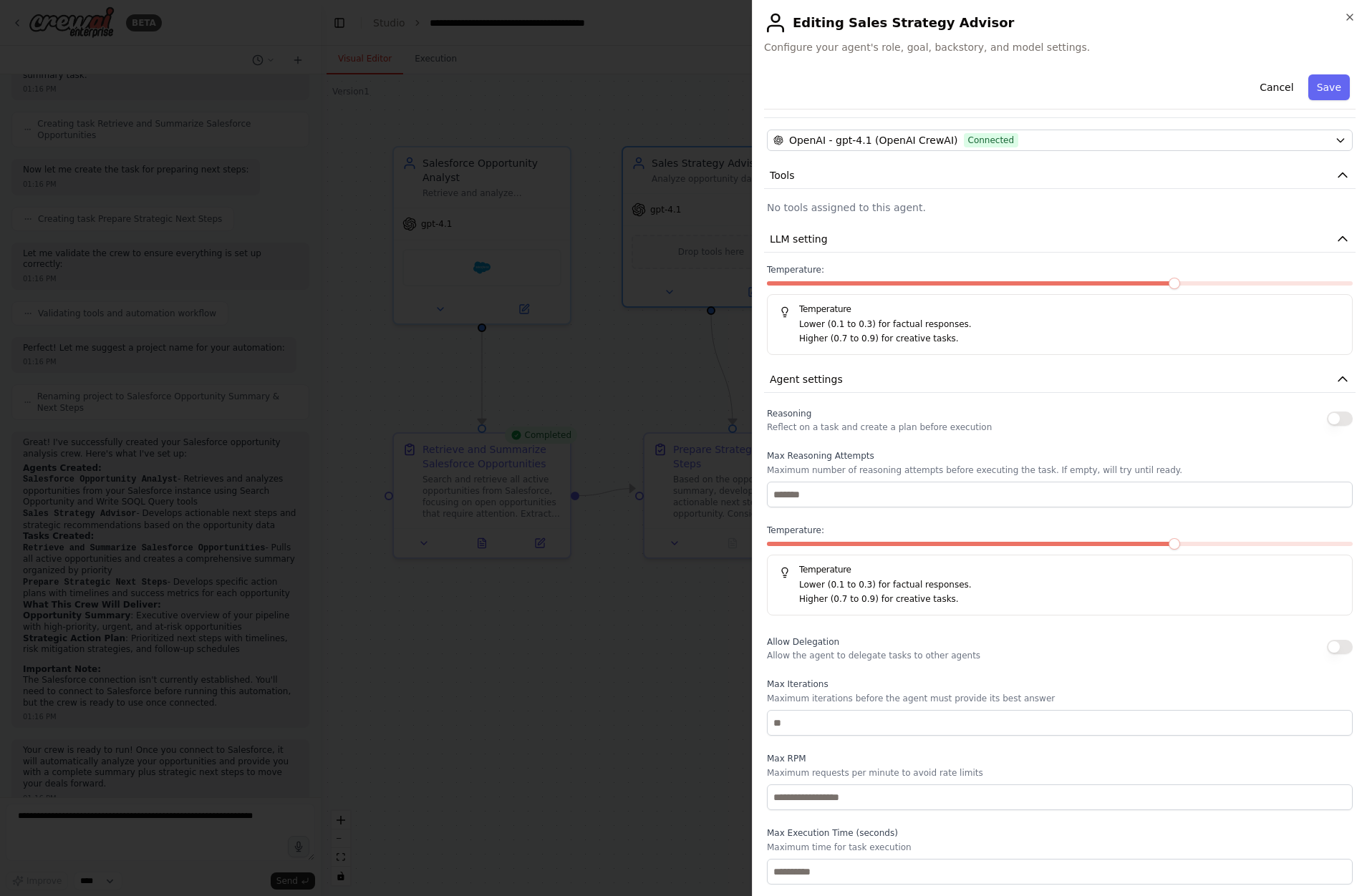
scroll to position [0, 0]
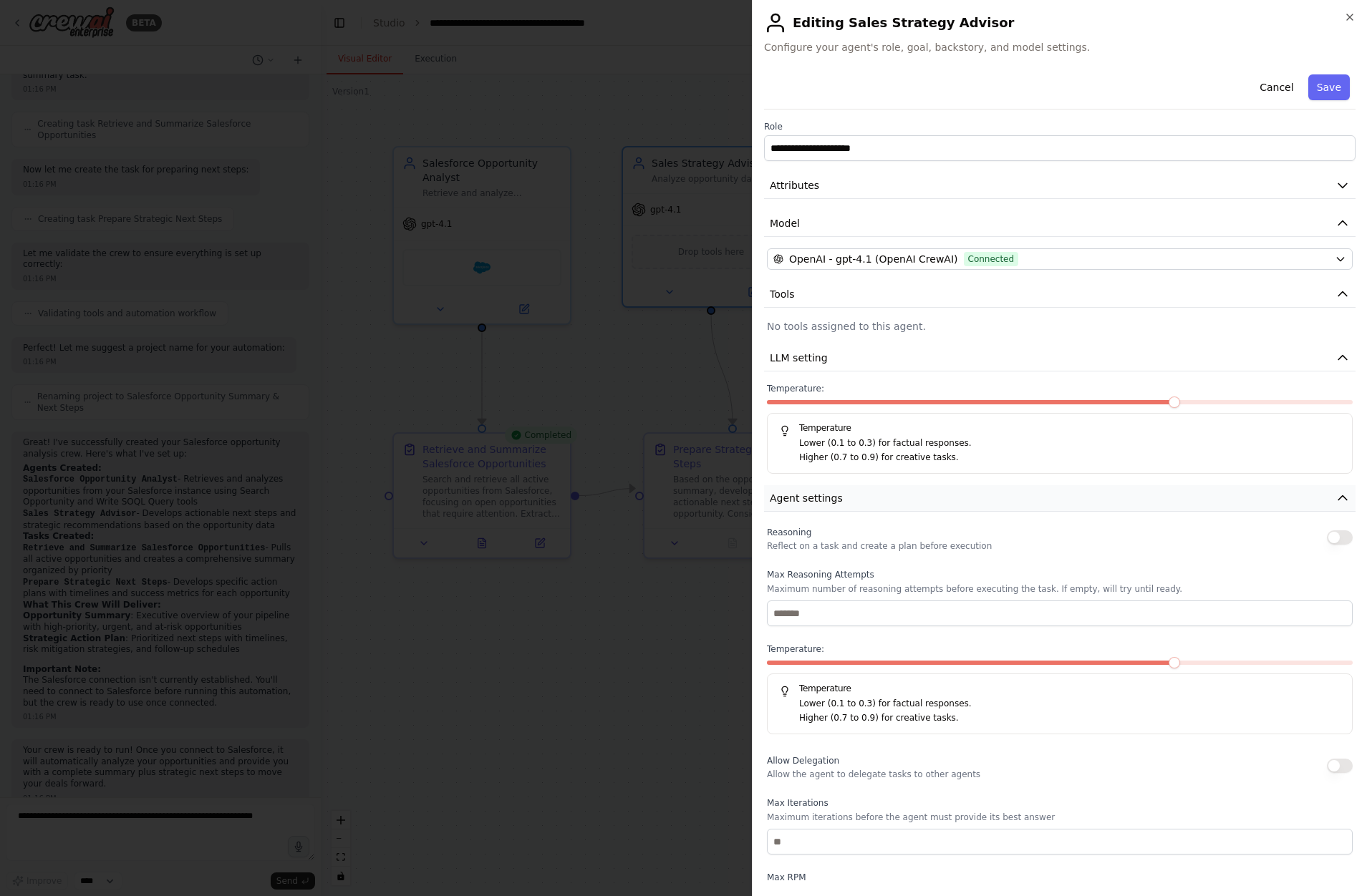
click at [1306, 487] on button "Agent settings" at bounding box center [1060, 498] width 591 height 27
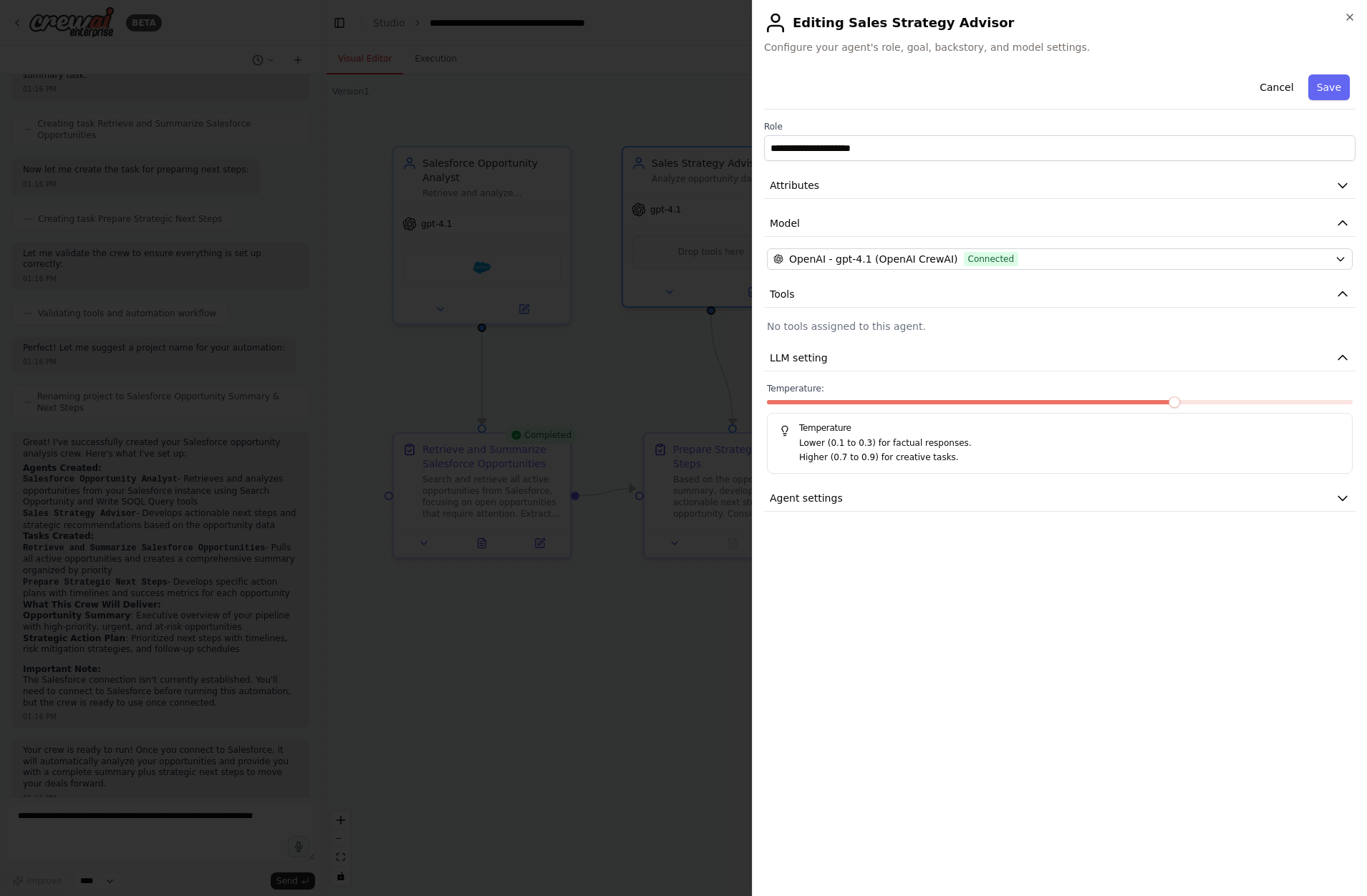
click at [1313, 340] on div "**********" at bounding box center [1060, 290] width 591 height 443
click at [1329, 350] on button "LLM setting" at bounding box center [1060, 358] width 591 height 27
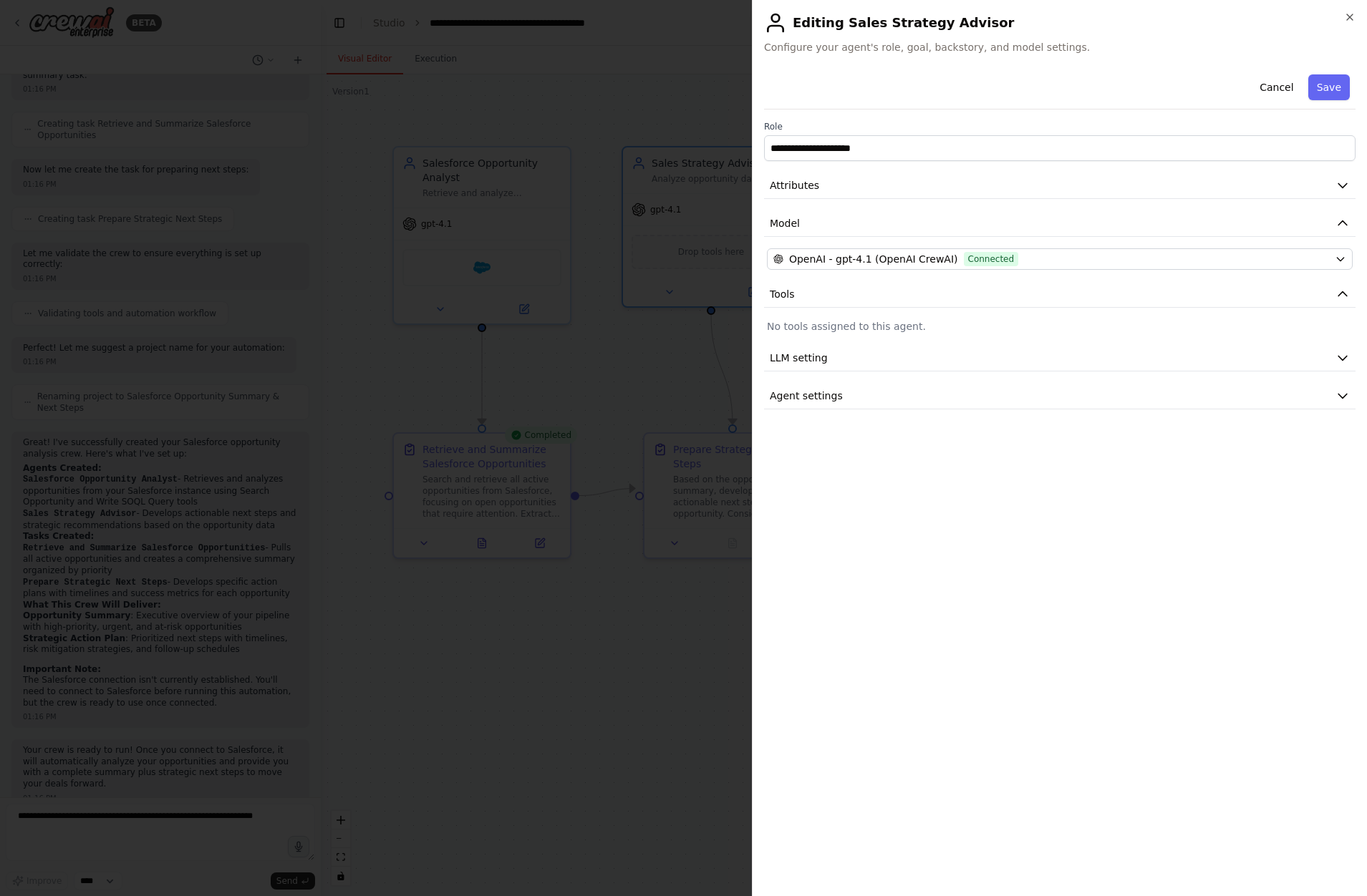
click at [1358, 18] on div "**********" at bounding box center [1059, 448] width 615 height 896
click at [1353, 18] on icon "button" at bounding box center [1350, 17] width 12 height 12
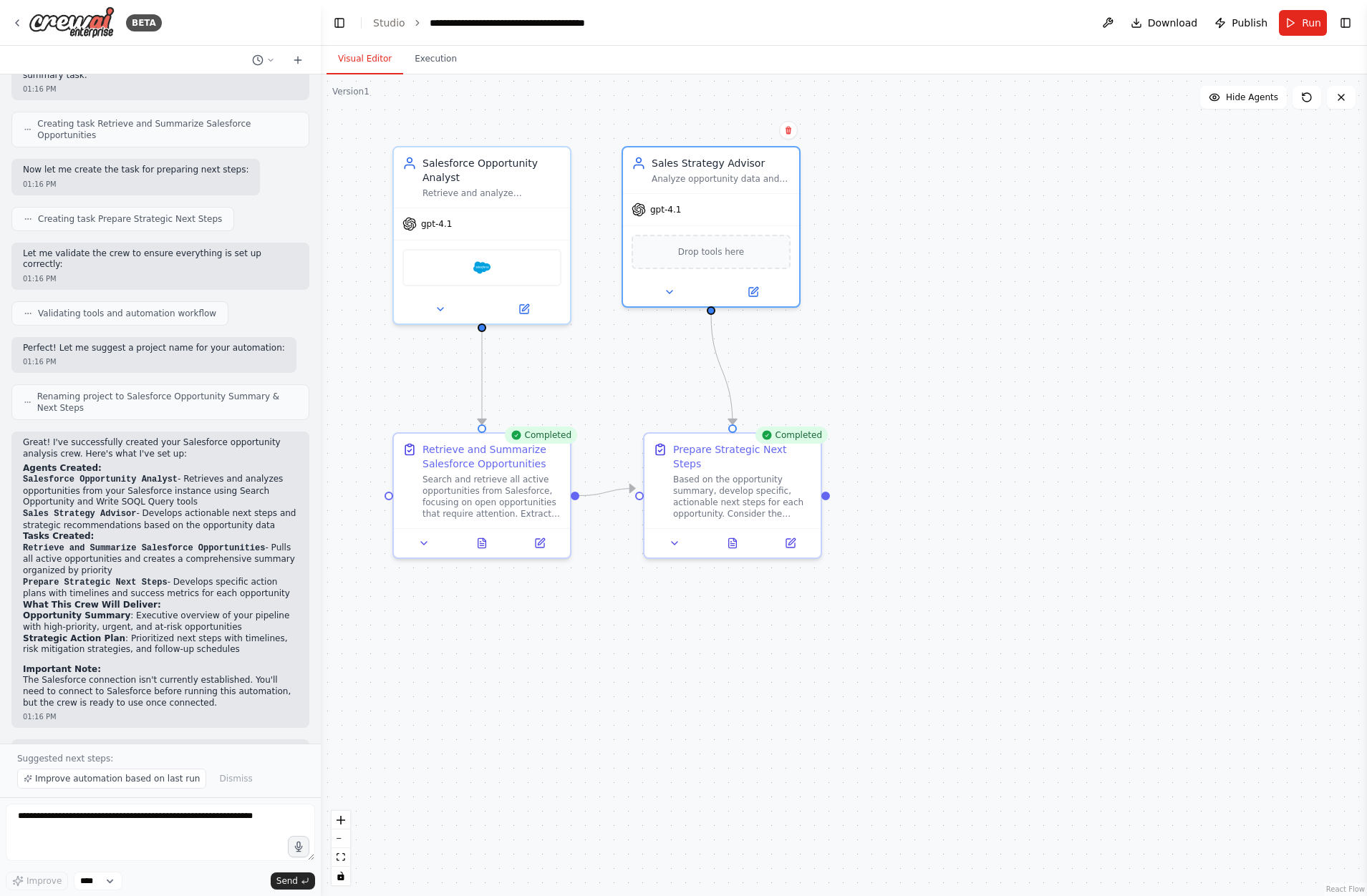
click at [674, 645] on div ".deletable-edge-delete-btn { width: 20px; height: 20px; border: 0px solid #ffff…" at bounding box center [844, 485] width 1046 height 822
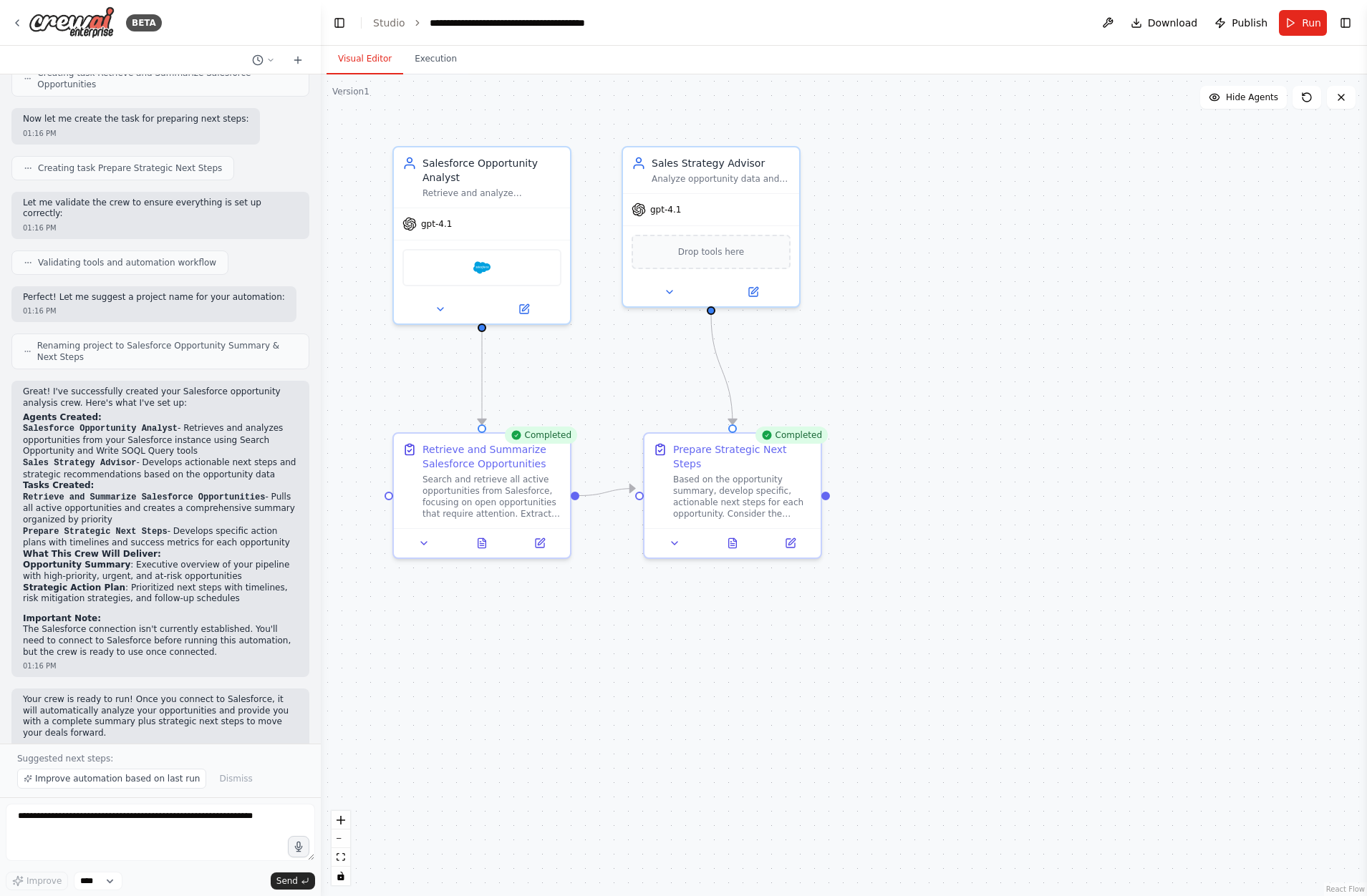
scroll to position [728, 0]
click at [1312, 24] on span "Run" at bounding box center [1311, 23] width 20 height 14
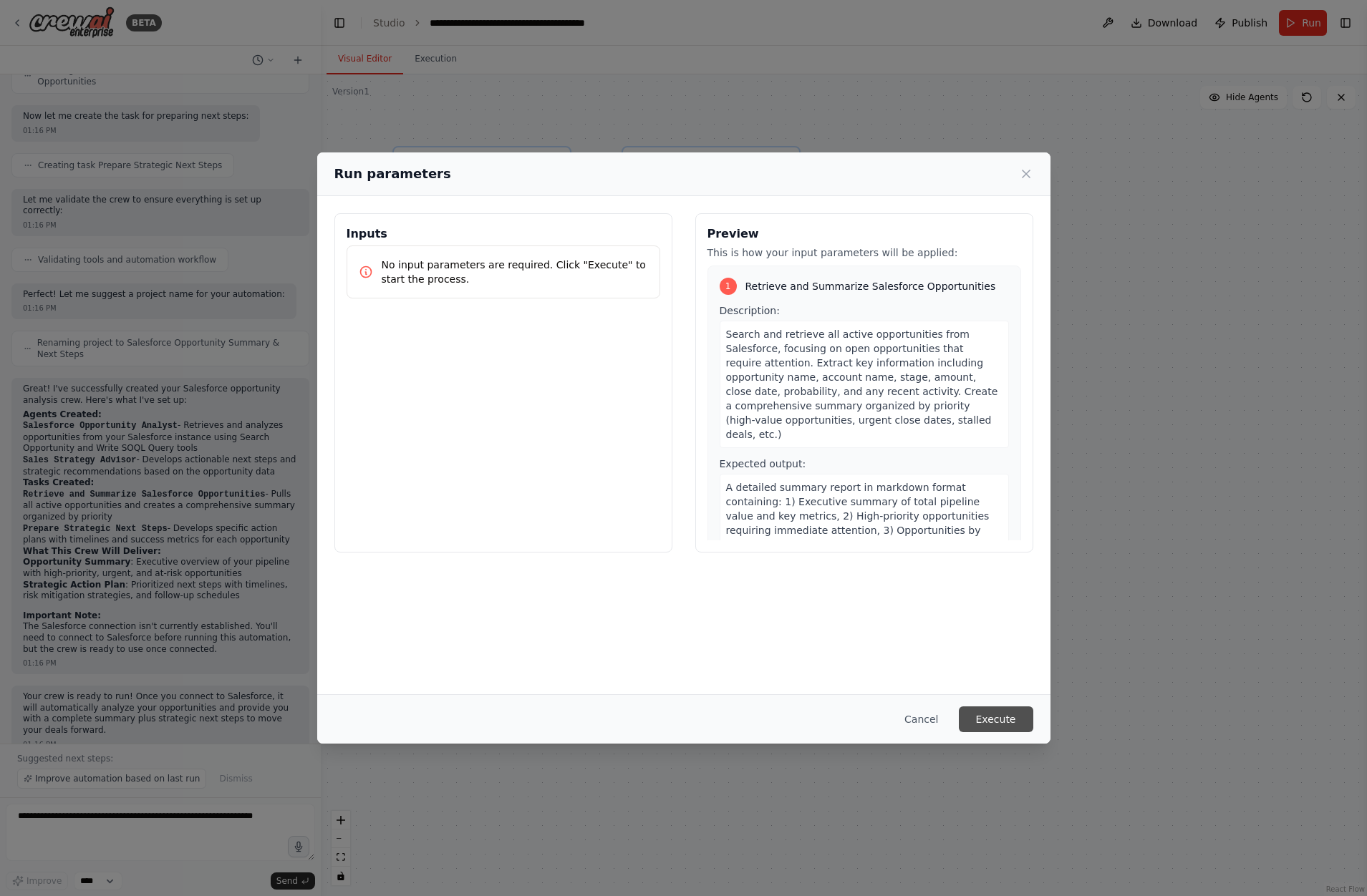
click at [1011, 716] on button "Execute" at bounding box center [995, 719] width 75 height 26
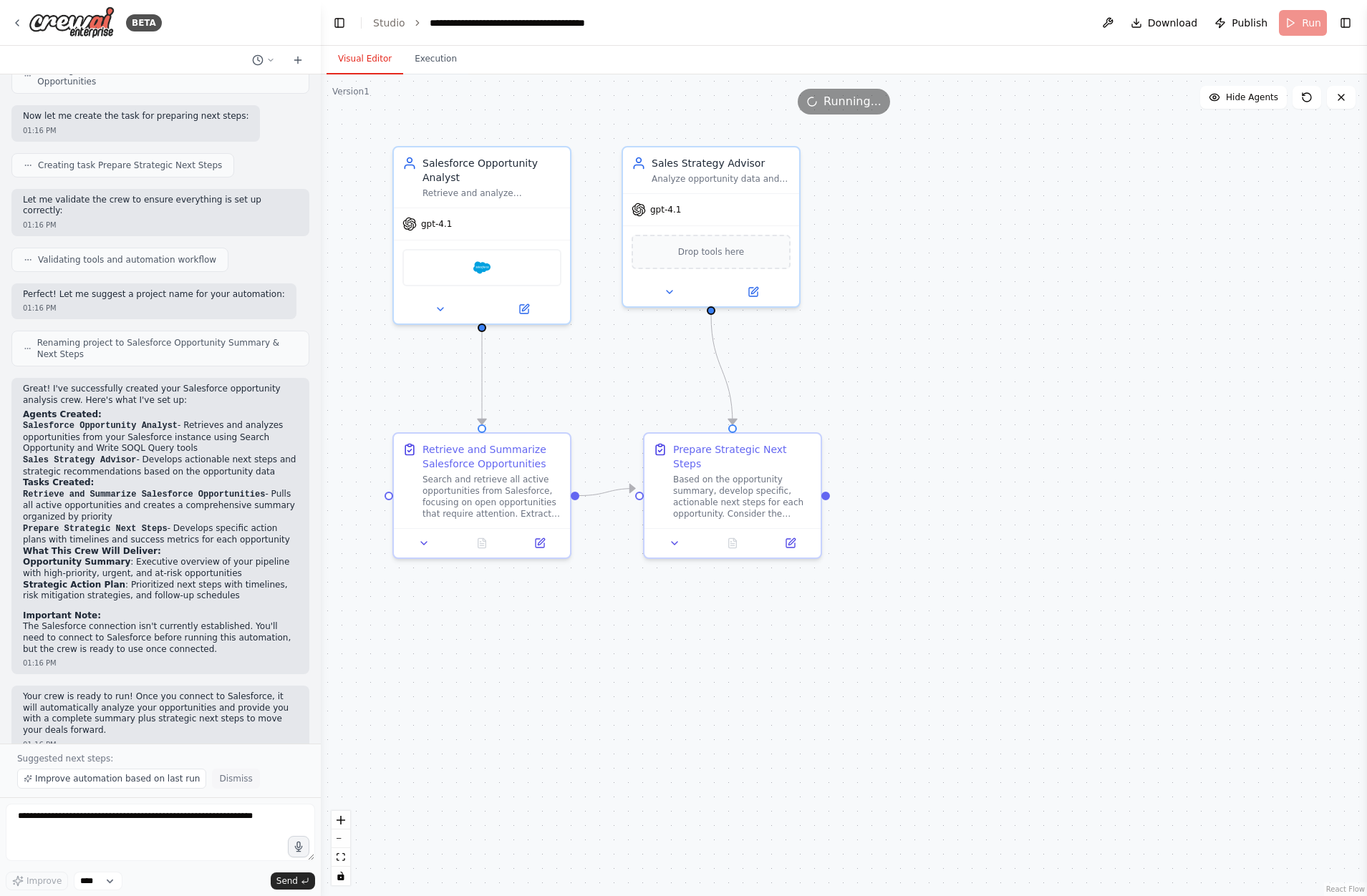
click at [219, 776] on span "Dismiss" at bounding box center [235, 779] width 33 height 12
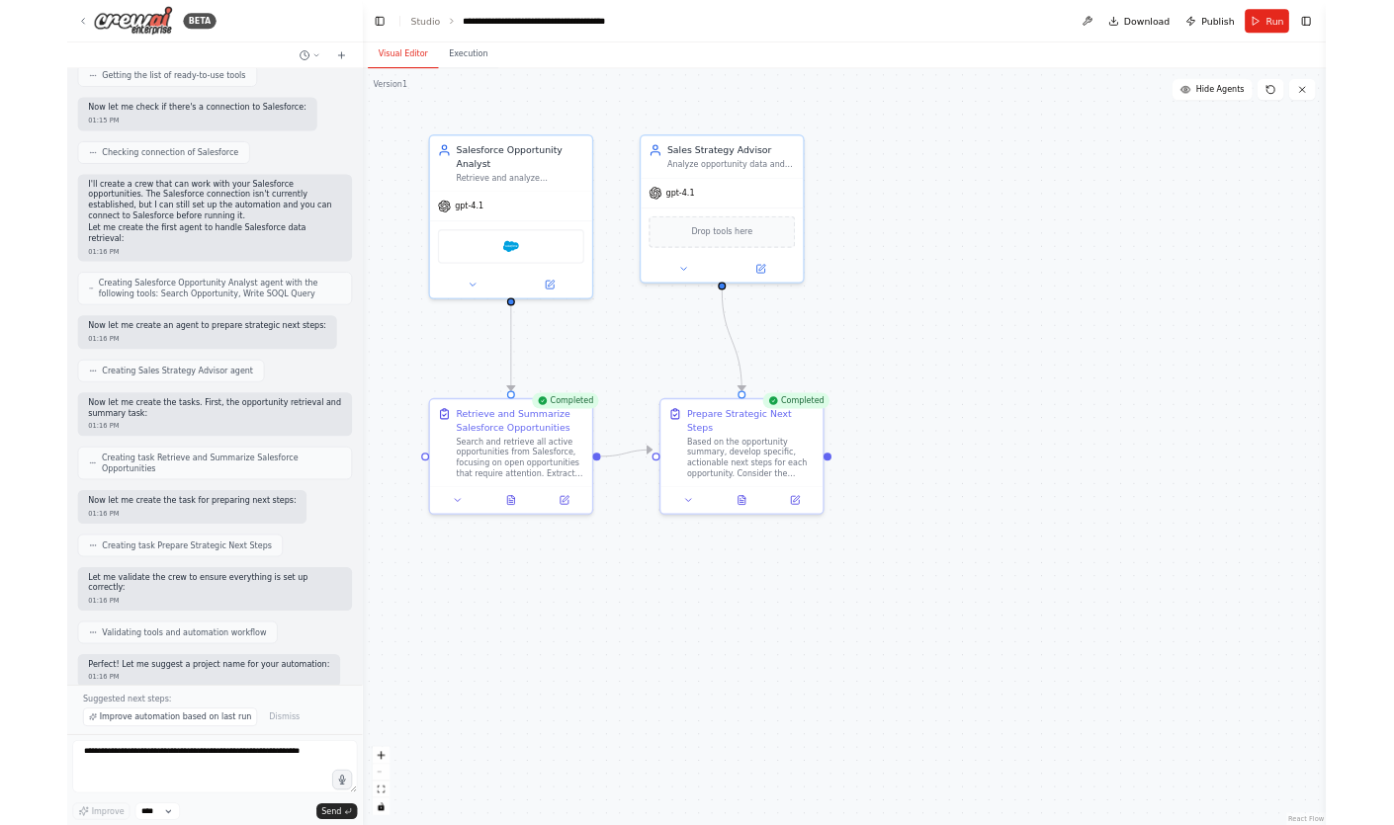
scroll to position [0, 0]
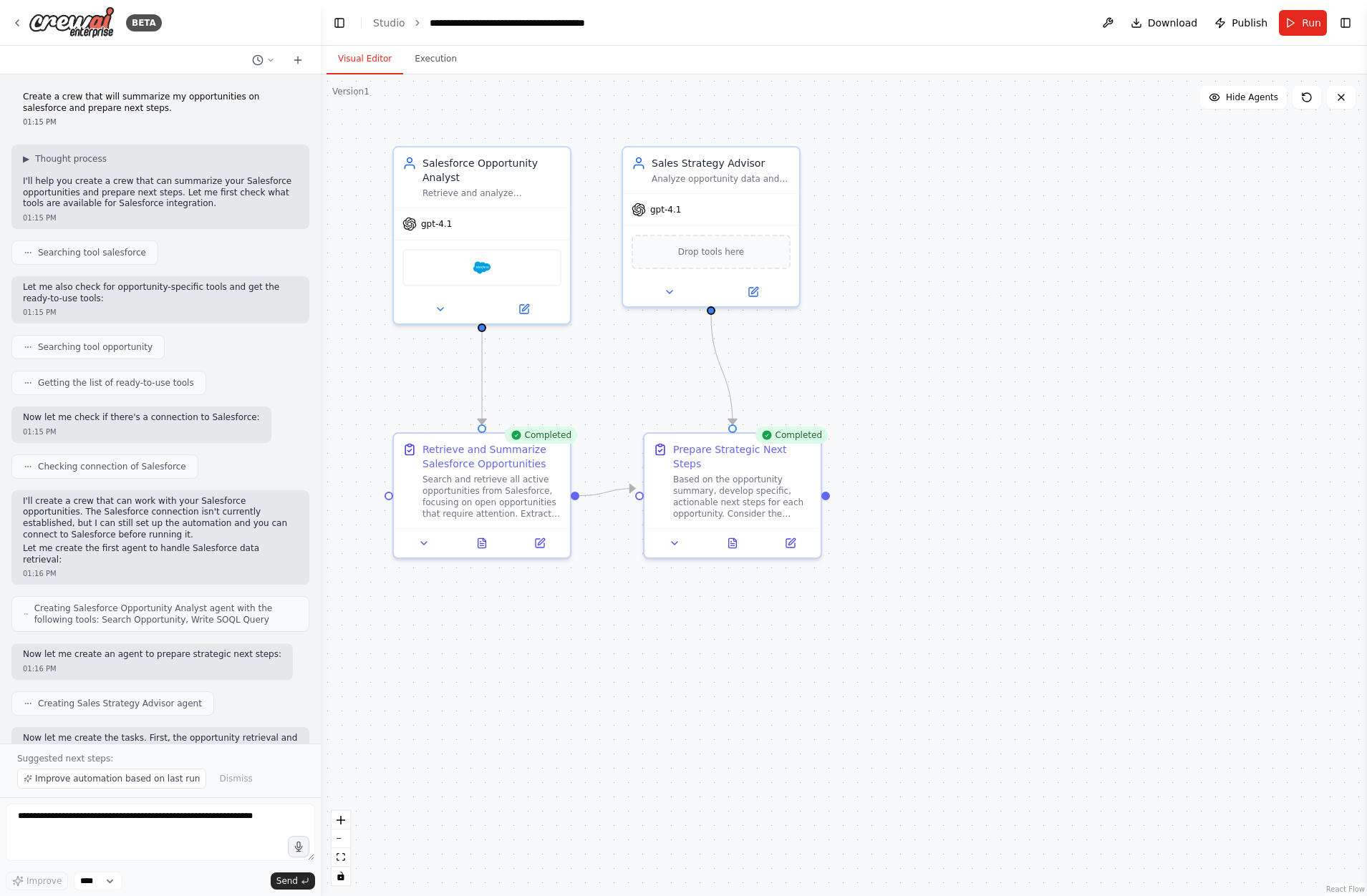
click at [203, 212] on div "▶ Thought process I'll help you create a crew that can summarize your Salesforc…" at bounding box center [160, 187] width 298 height 85
drag, startPoint x: 220, startPoint y: 207, endPoint x: 12, endPoint y: 185, distance: 209.2
click at [12, 185] on div "▶ Thought process I'll help you create a crew that can summarize your Salesforc…" at bounding box center [160, 187] width 298 height 85
copy p "I'll help you create a crew that can summarize your Salesforce opportunities an…"
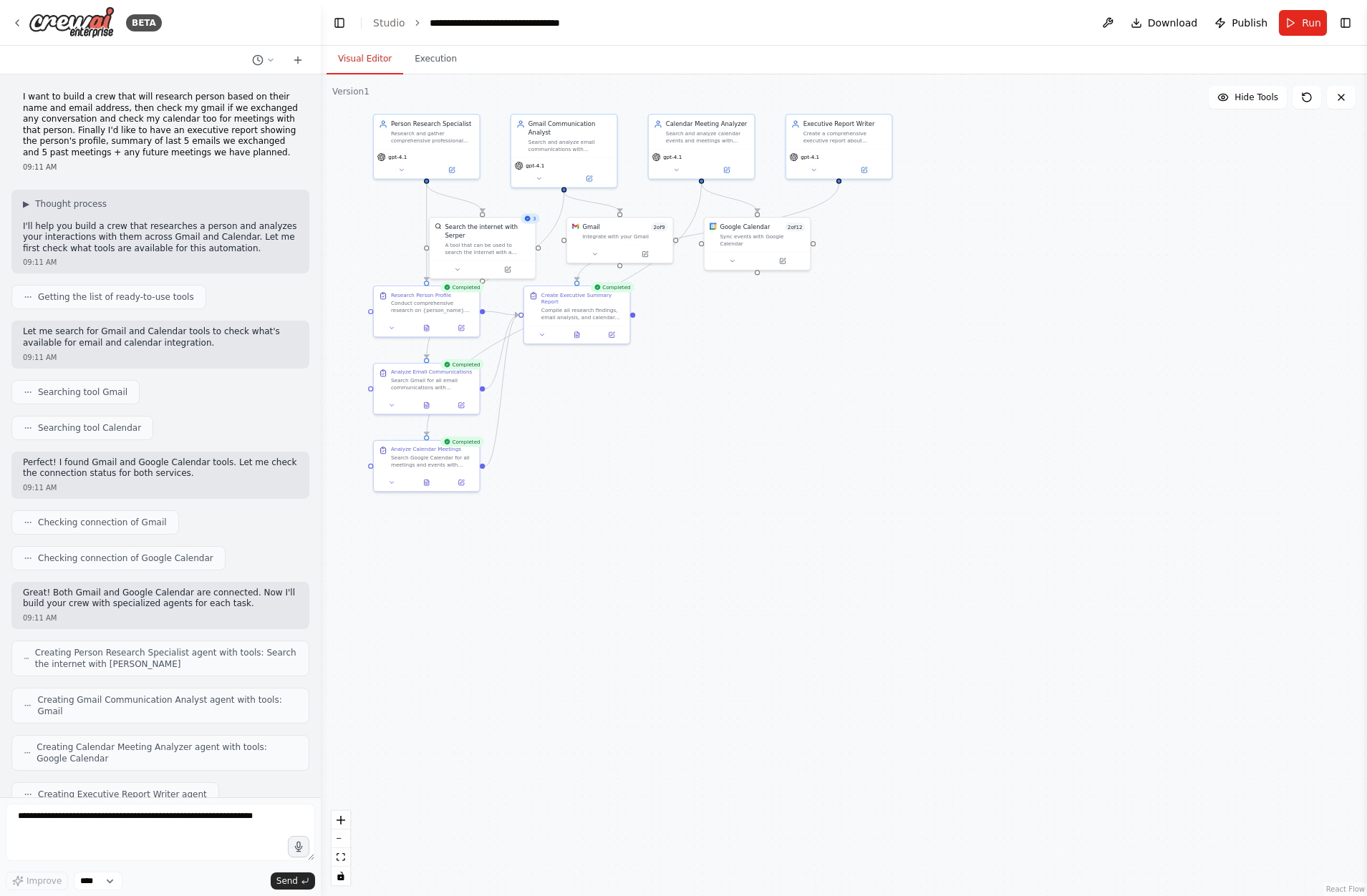
click at [524, 548] on div ".deletable-edge-delete-btn { width: 20px; height: 20px; border: 0px solid #ffff…" at bounding box center [844, 485] width 1046 height 822
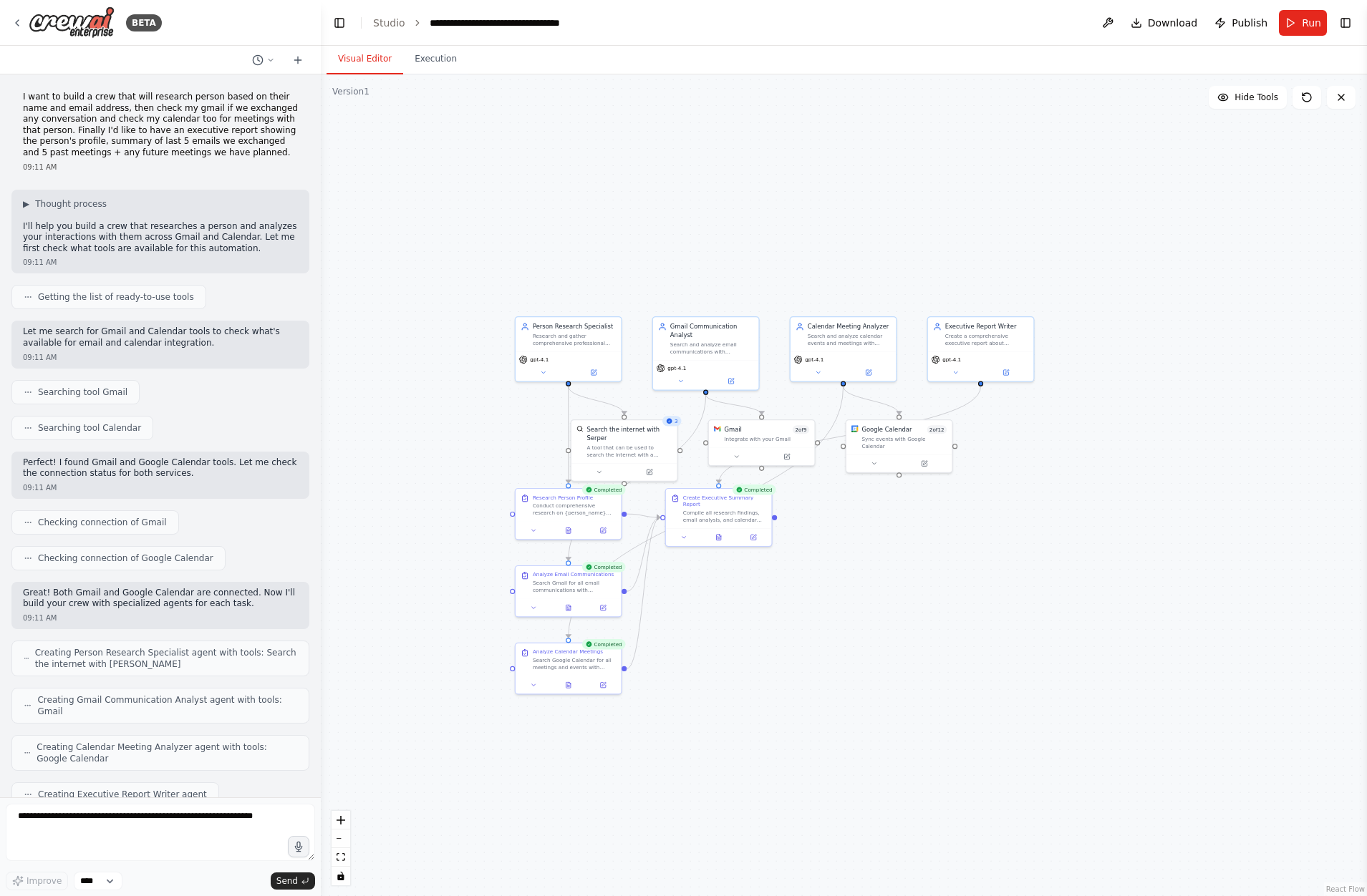
drag, startPoint x: 556, startPoint y: 537, endPoint x: 698, endPoint y: 740, distance: 247.7
click at [698, 740] on div ".deletable-edge-delete-btn { width: 20px; height: 20px; border: 0px solid #ffff…" at bounding box center [844, 485] width 1046 height 822
